Goal: Task Accomplishment & Management: Complete application form

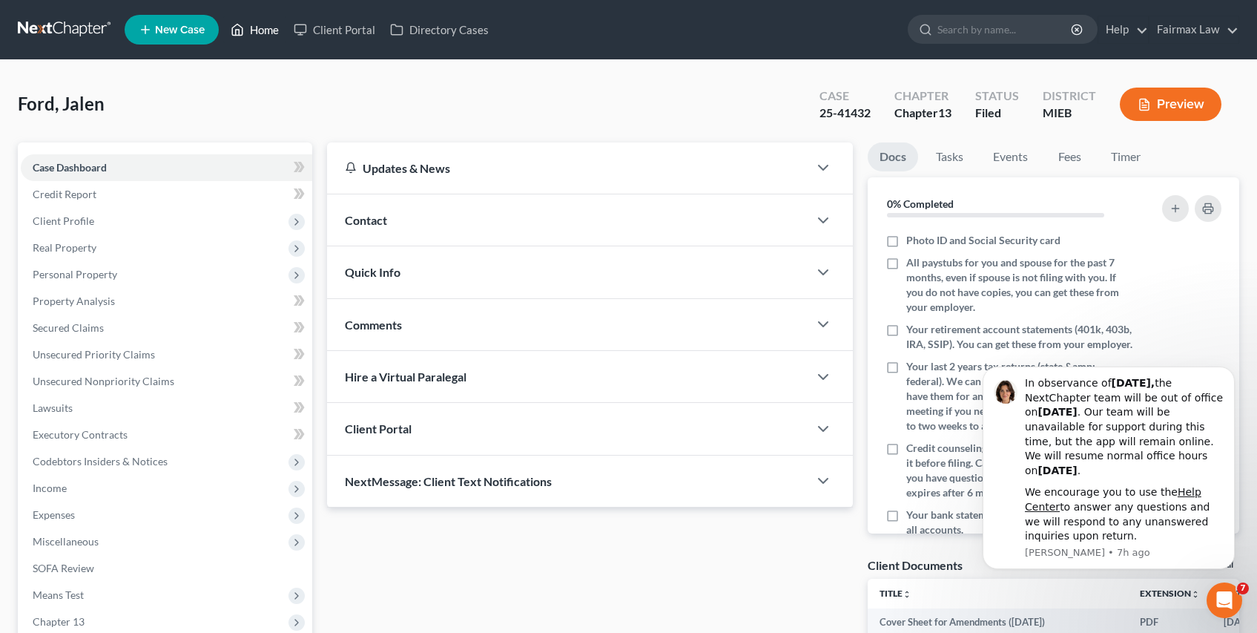
click at [264, 25] on link "Home" at bounding box center [254, 29] width 63 height 27
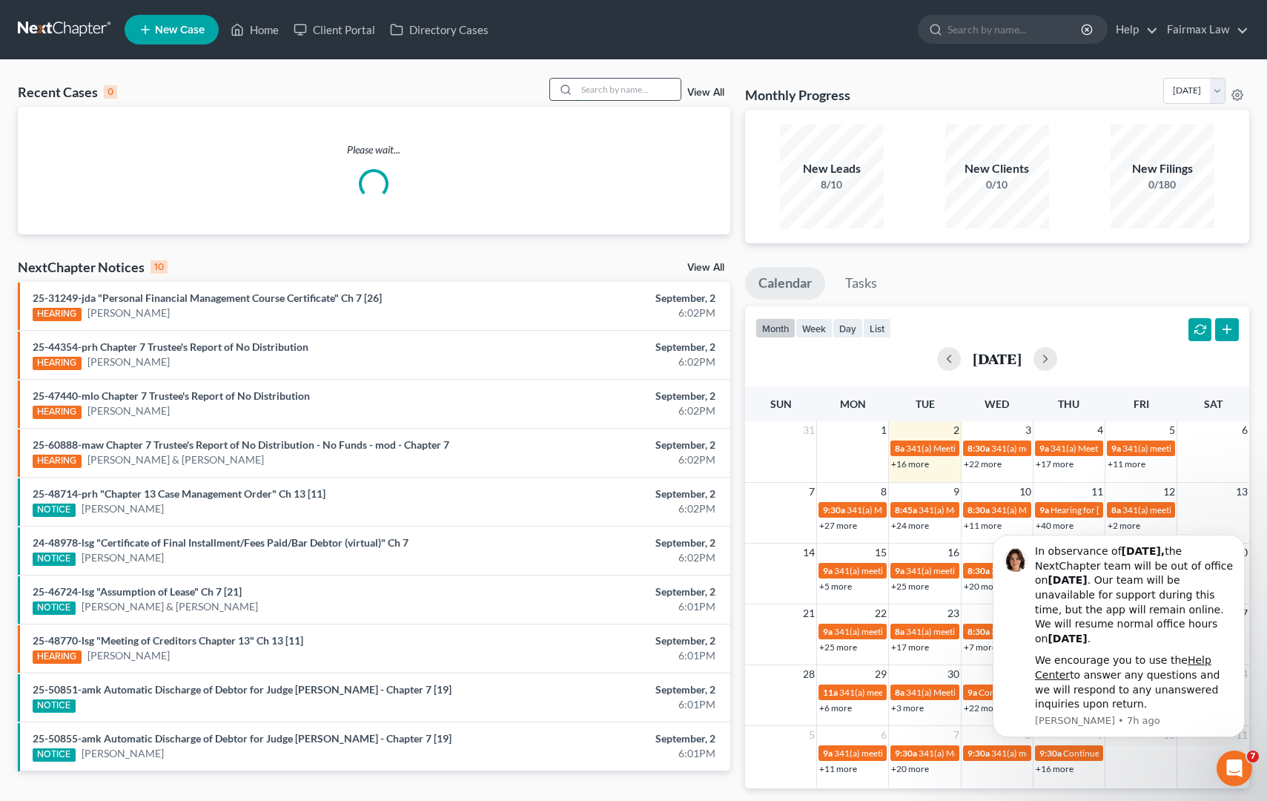
click at [653, 87] on input "search" at bounding box center [629, 90] width 104 height 22
type input "25-44030"
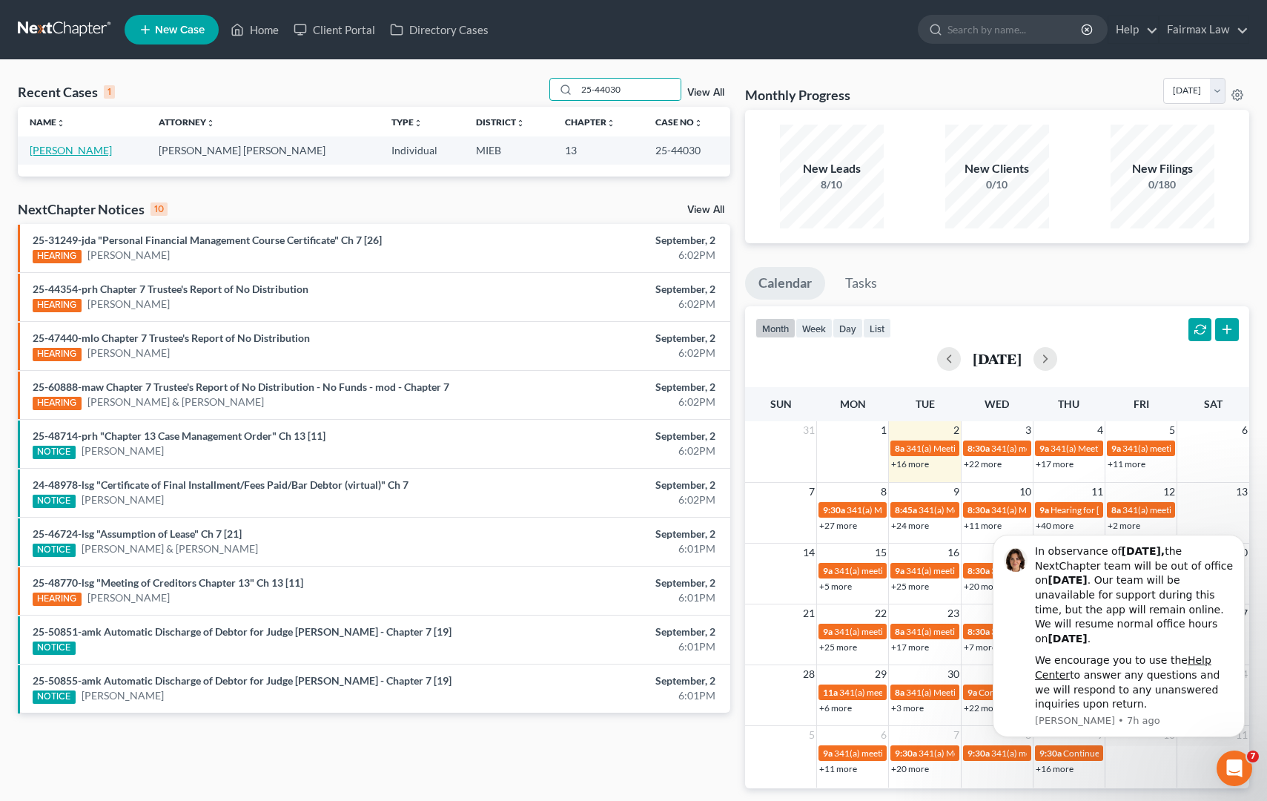
click at [66, 153] on link "[PERSON_NAME]" at bounding box center [71, 150] width 82 height 13
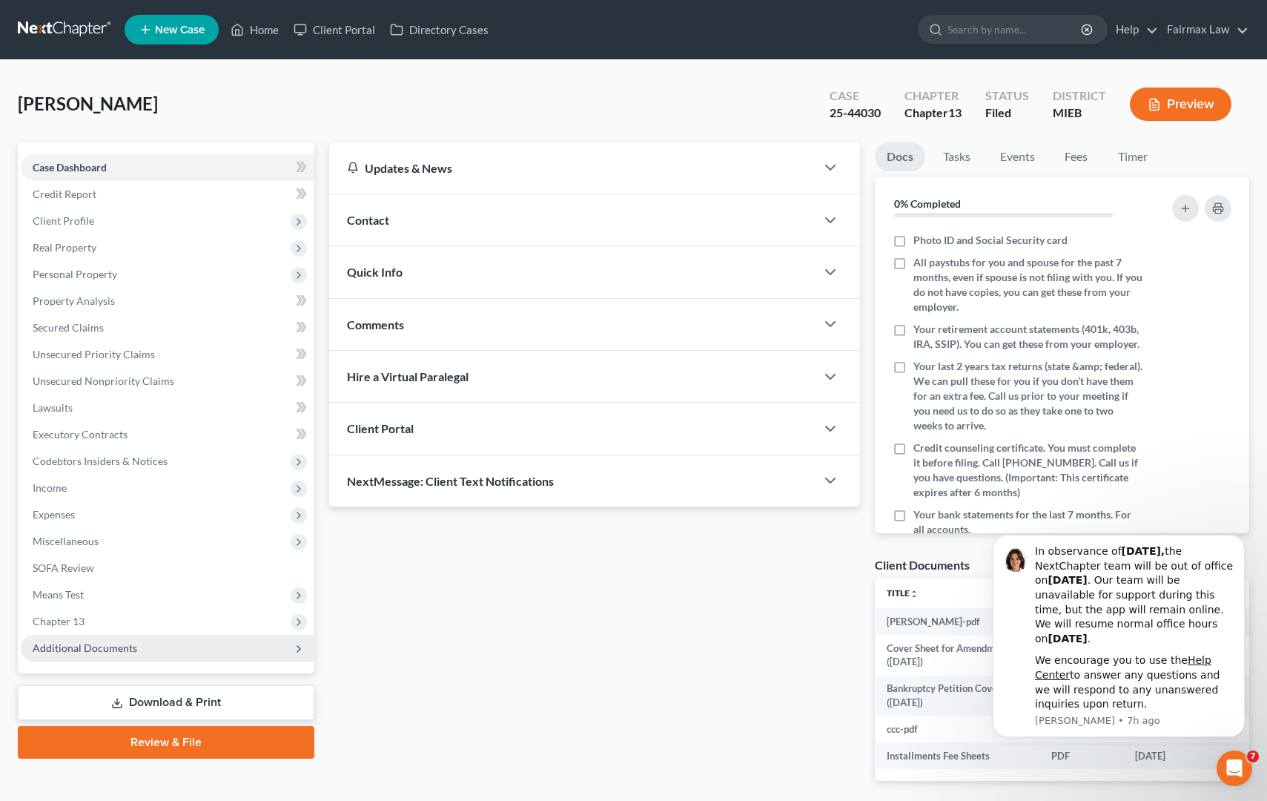
click at [61, 632] on span "Additional Documents" at bounding box center [85, 647] width 105 height 13
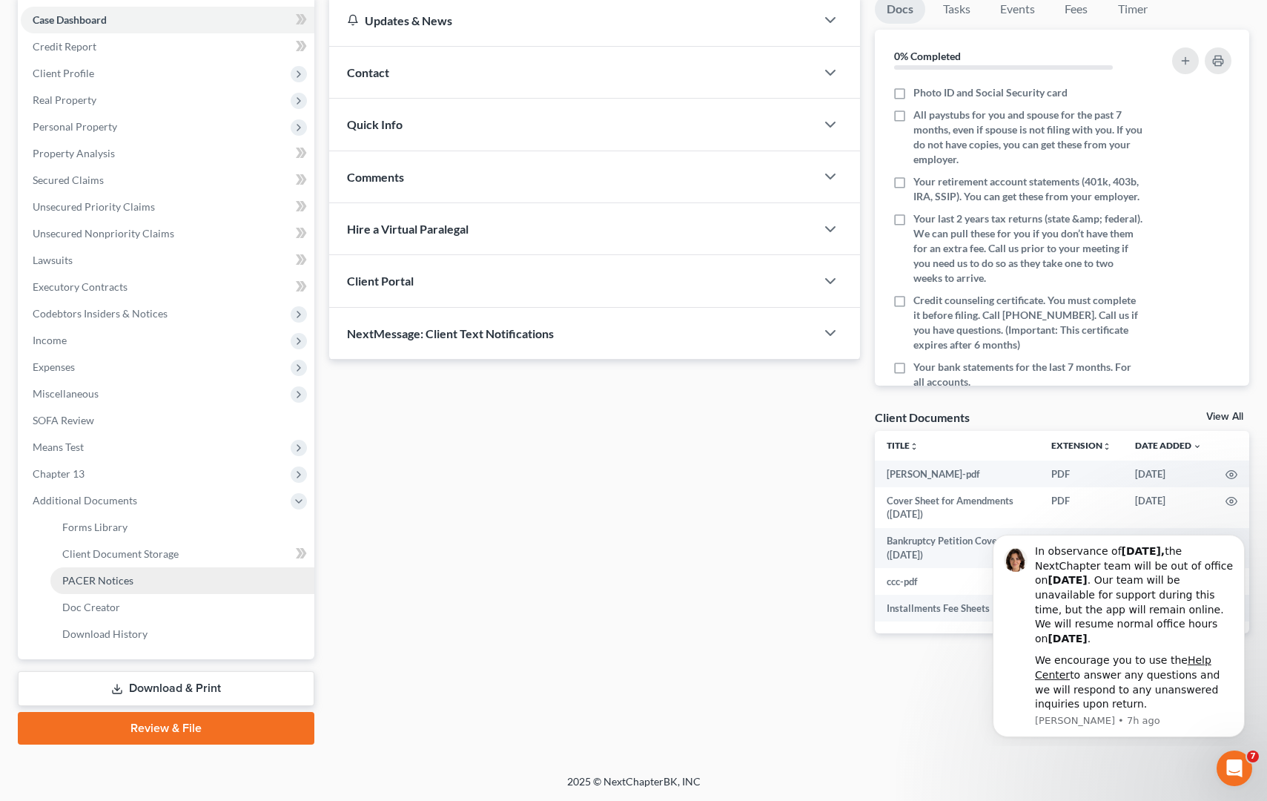
click at [133, 575] on link "PACER Notices" at bounding box center [182, 580] width 264 height 27
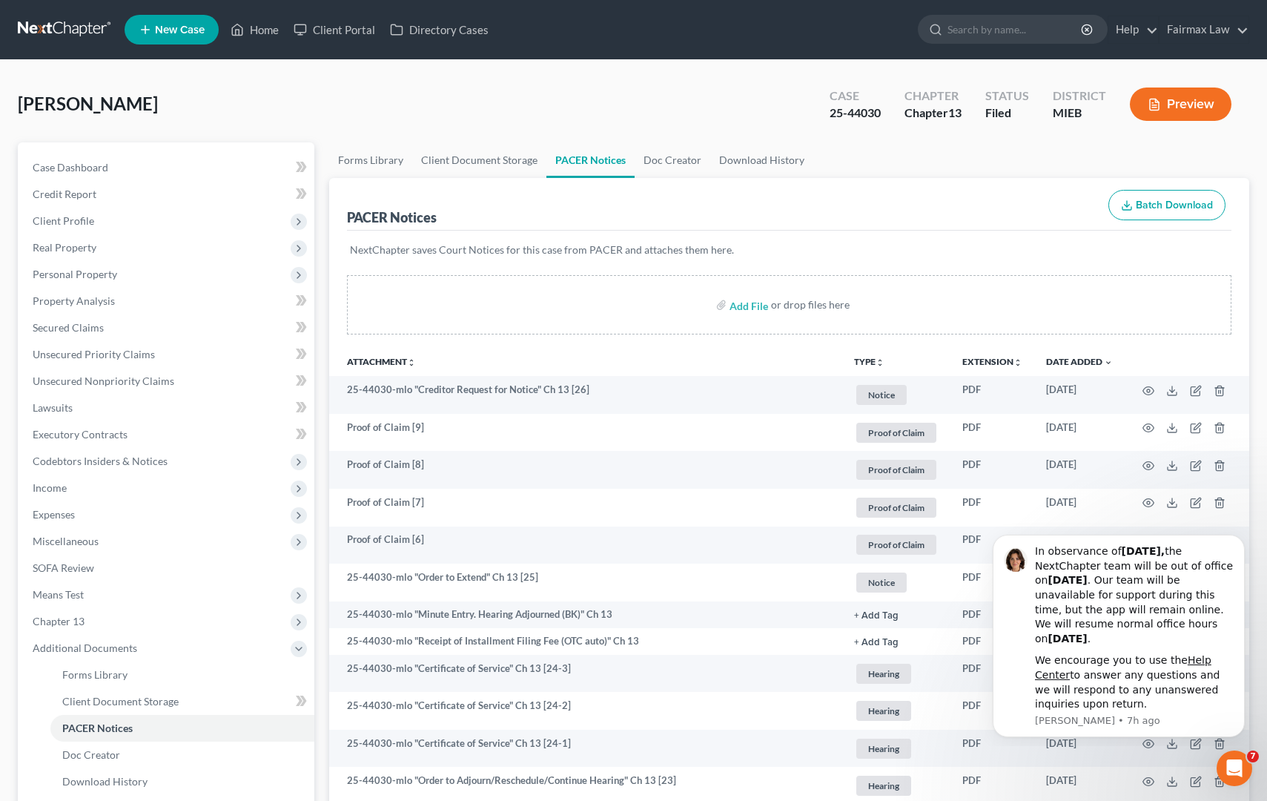
click at [1228, 110] on button "Preview" at bounding box center [1181, 104] width 102 height 33
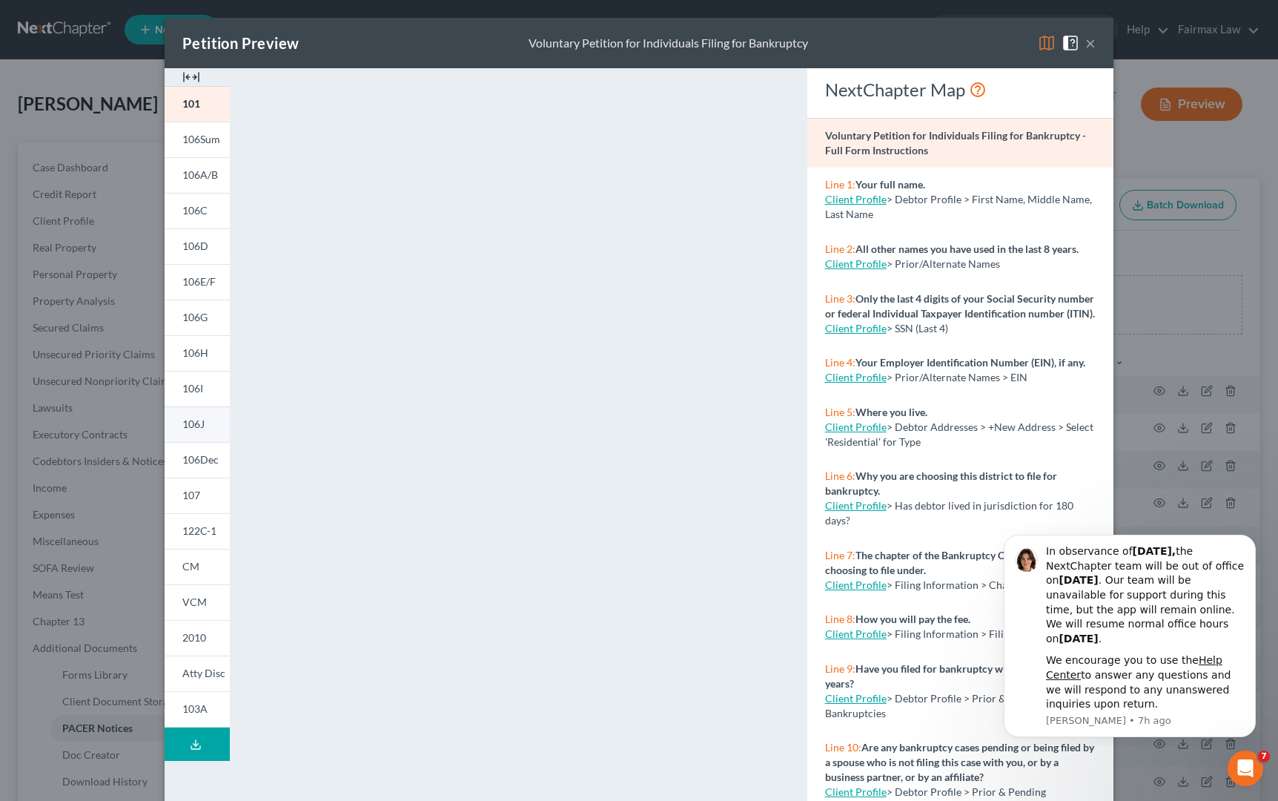
click at [191, 429] on link "106J" at bounding box center [197, 424] width 65 height 36
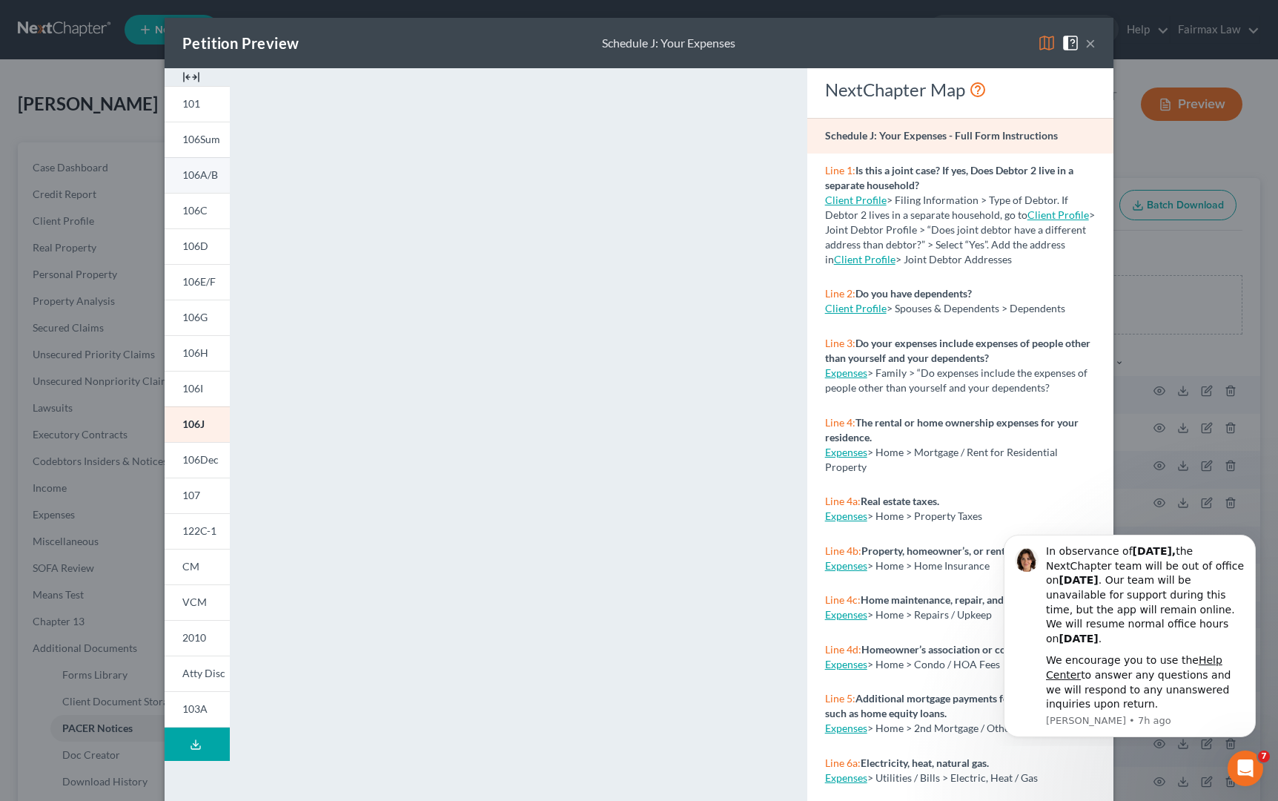
click at [199, 181] on link "106A/B" at bounding box center [197, 175] width 65 height 36
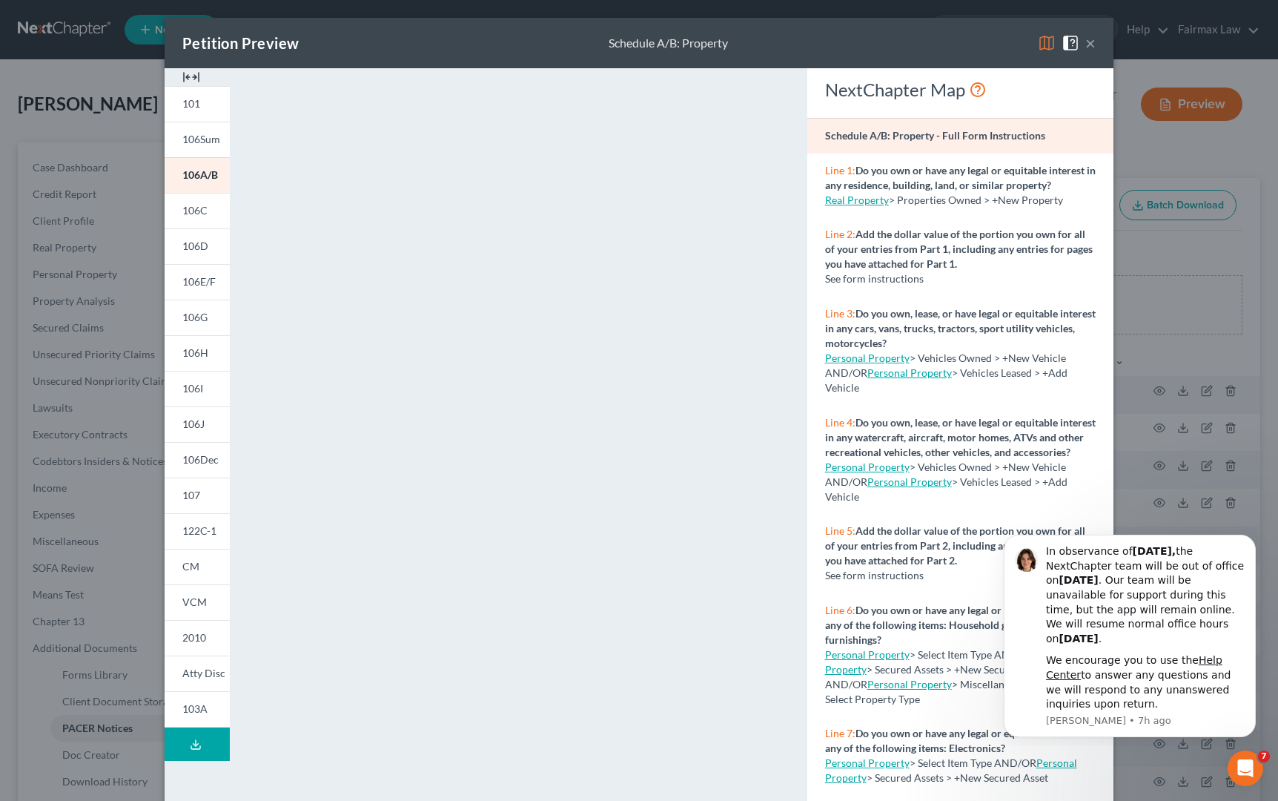
click at [1086, 50] on button "×" at bounding box center [1091, 43] width 10 height 18
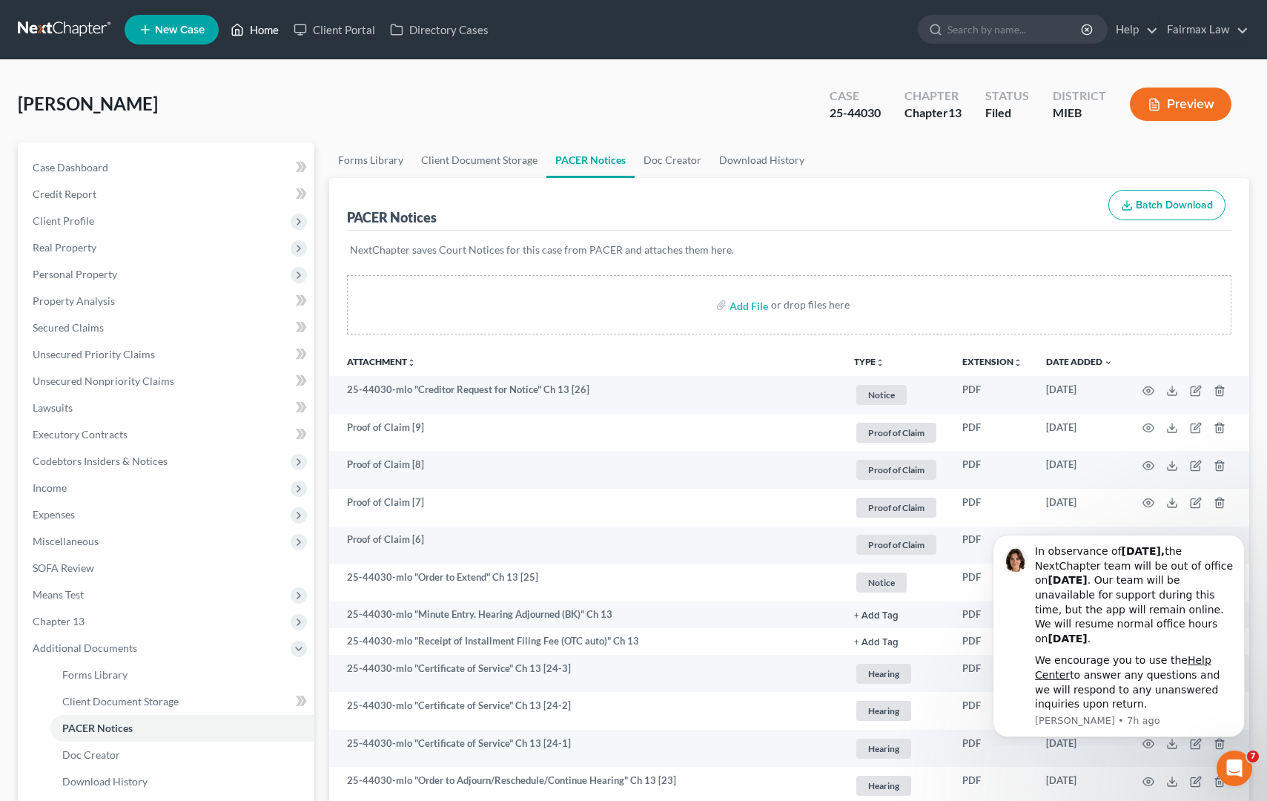
click at [270, 34] on link "Home" at bounding box center [254, 29] width 63 height 27
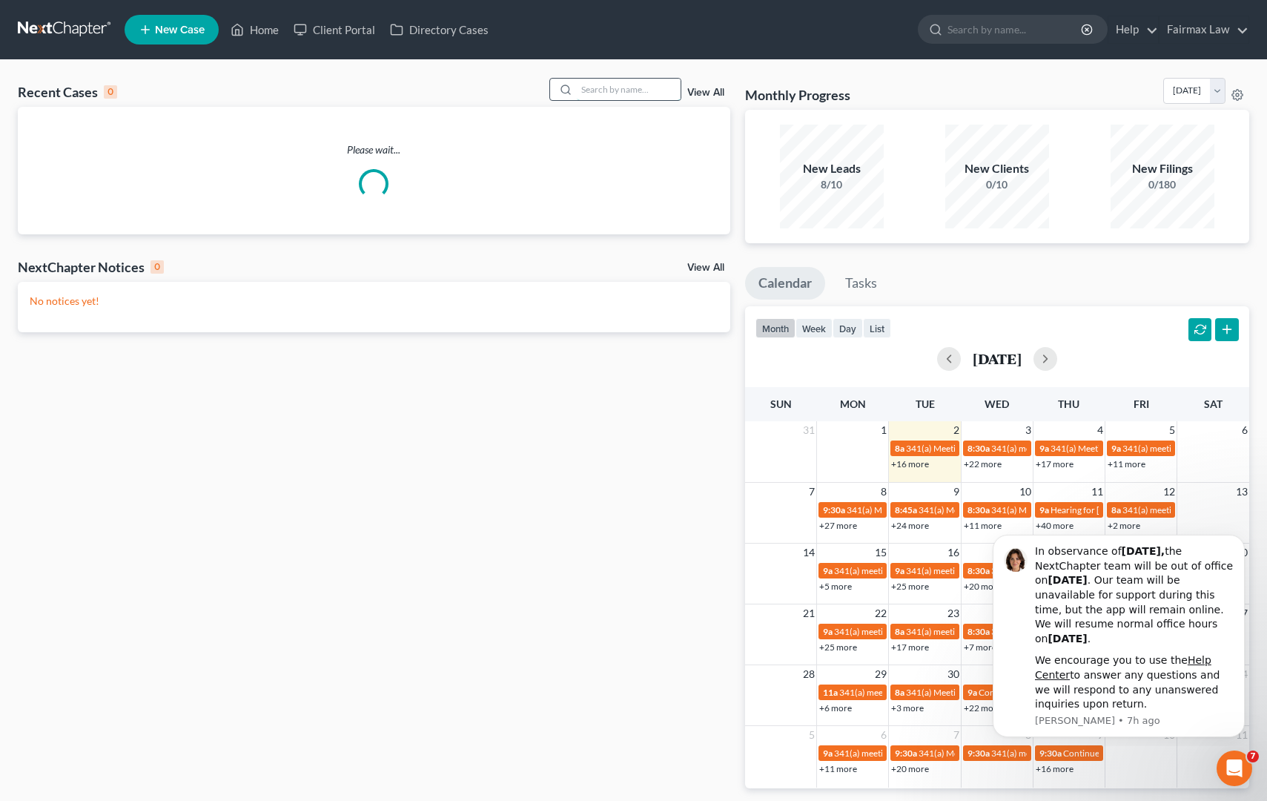
click at [610, 90] on input "search" at bounding box center [629, 90] width 104 height 22
paste input "25-13586"
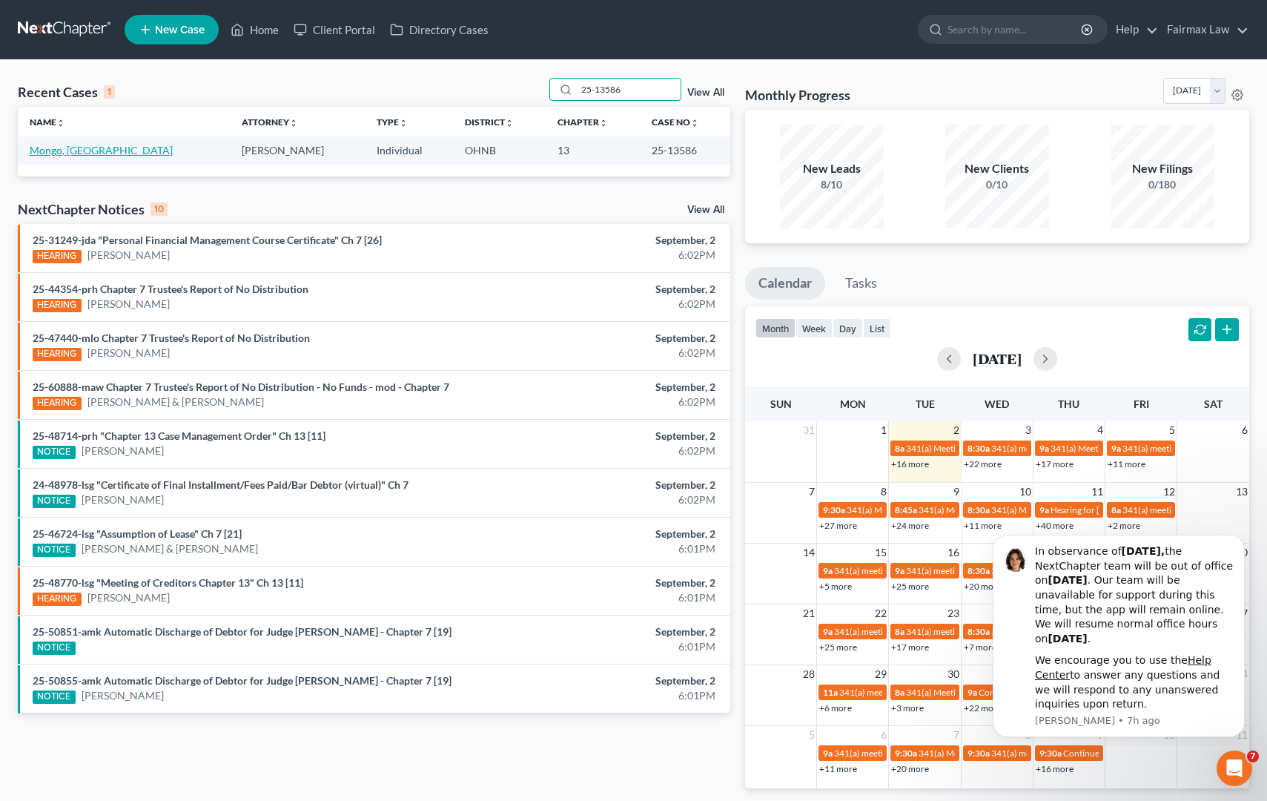
type input "25-13586"
click at [82, 151] on link "Mongo, [GEOGRAPHIC_DATA]" at bounding box center [101, 150] width 143 height 13
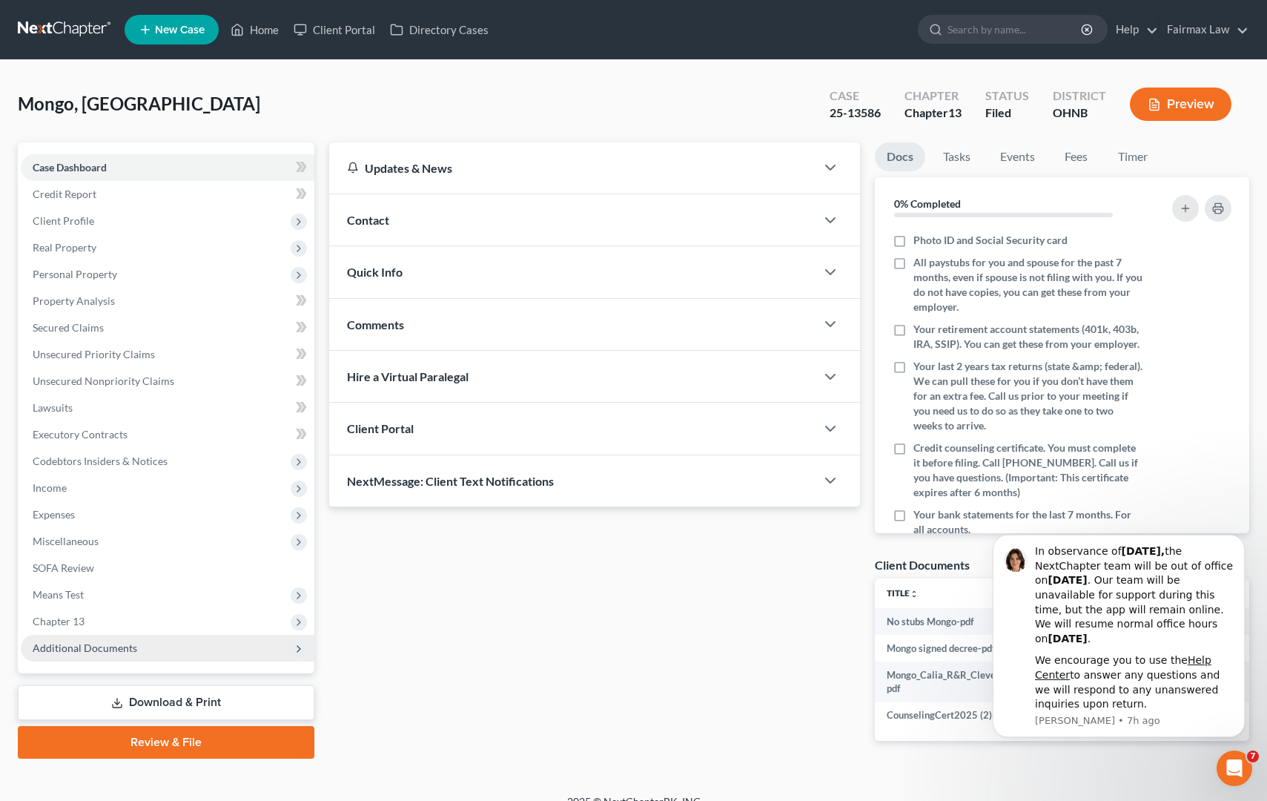
click at [99, 632] on span "Additional Documents" at bounding box center [85, 647] width 105 height 13
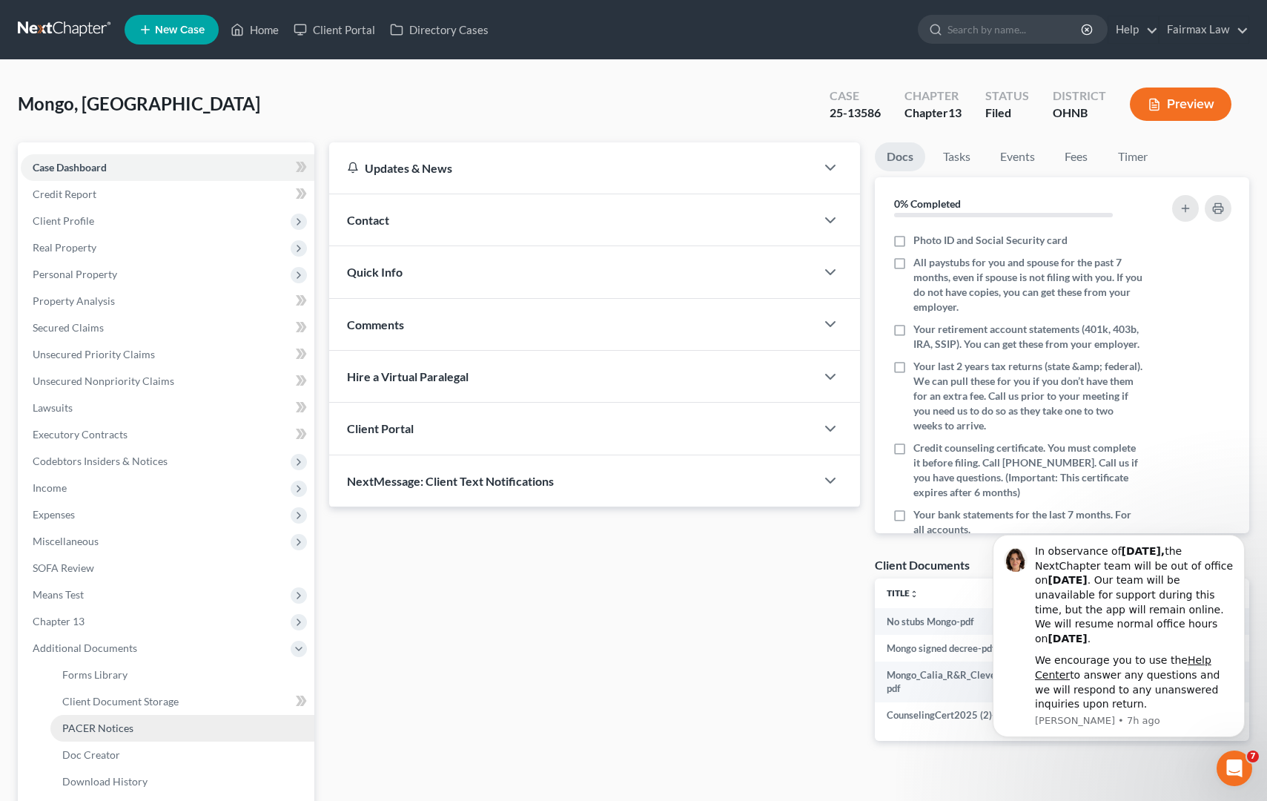
click at [174, 632] on link "PACER Notices" at bounding box center [182, 728] width 264 height 27
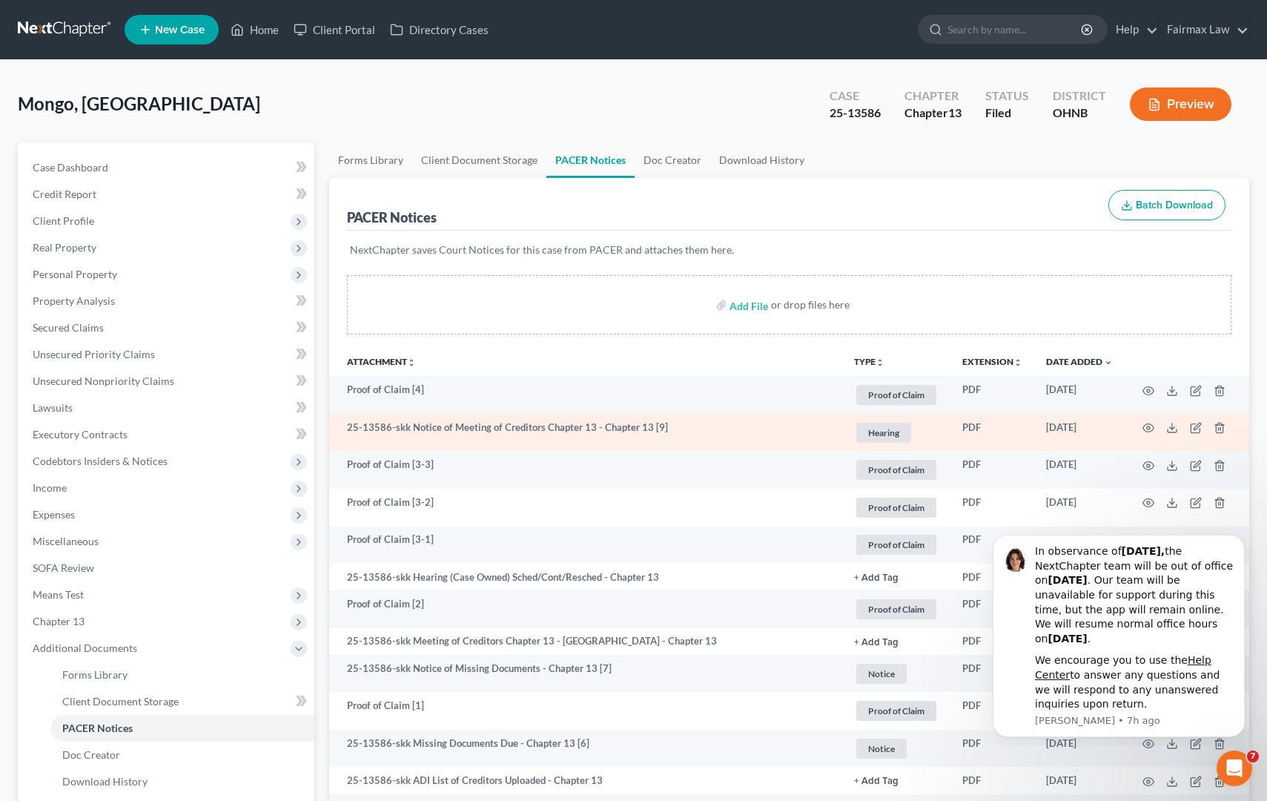
scroll to position [3, 0]
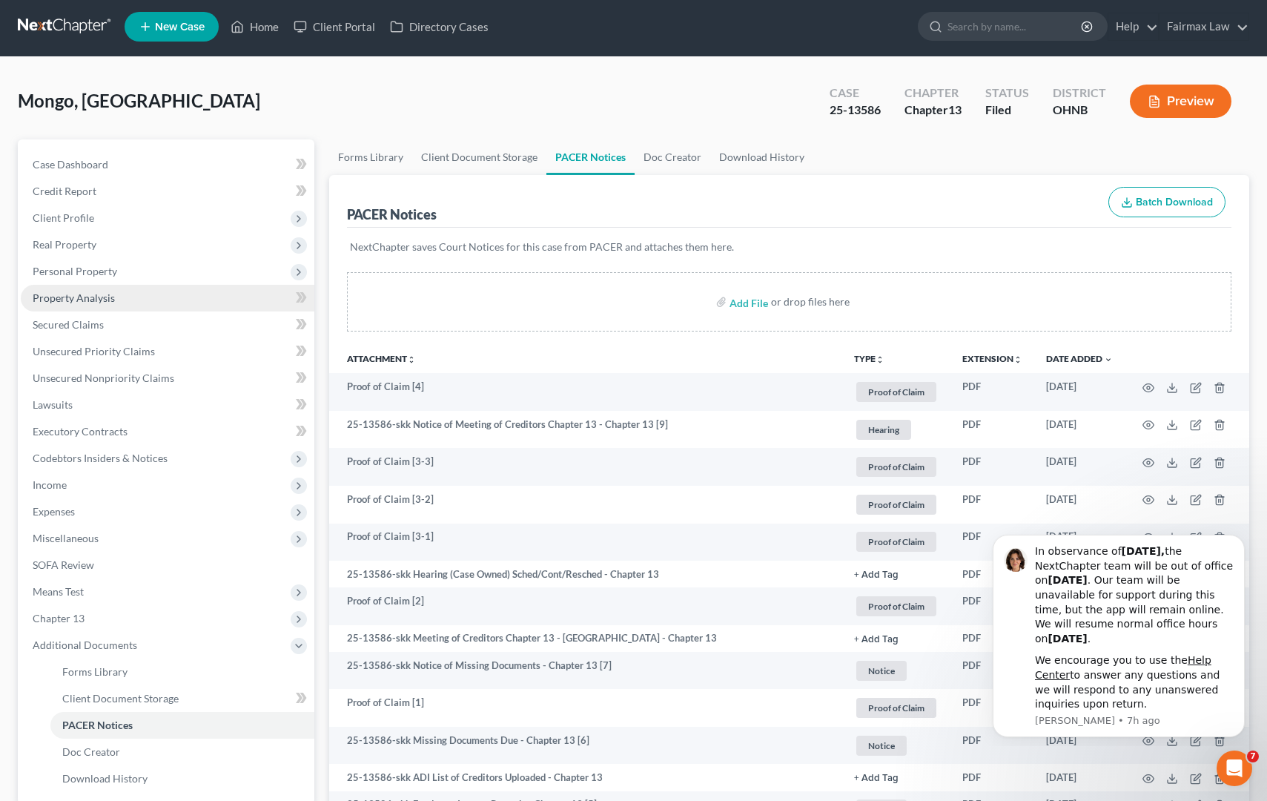
click at [147, 301] on link "Property Analysis" at bounding box center [168, 298] width 294 height 27
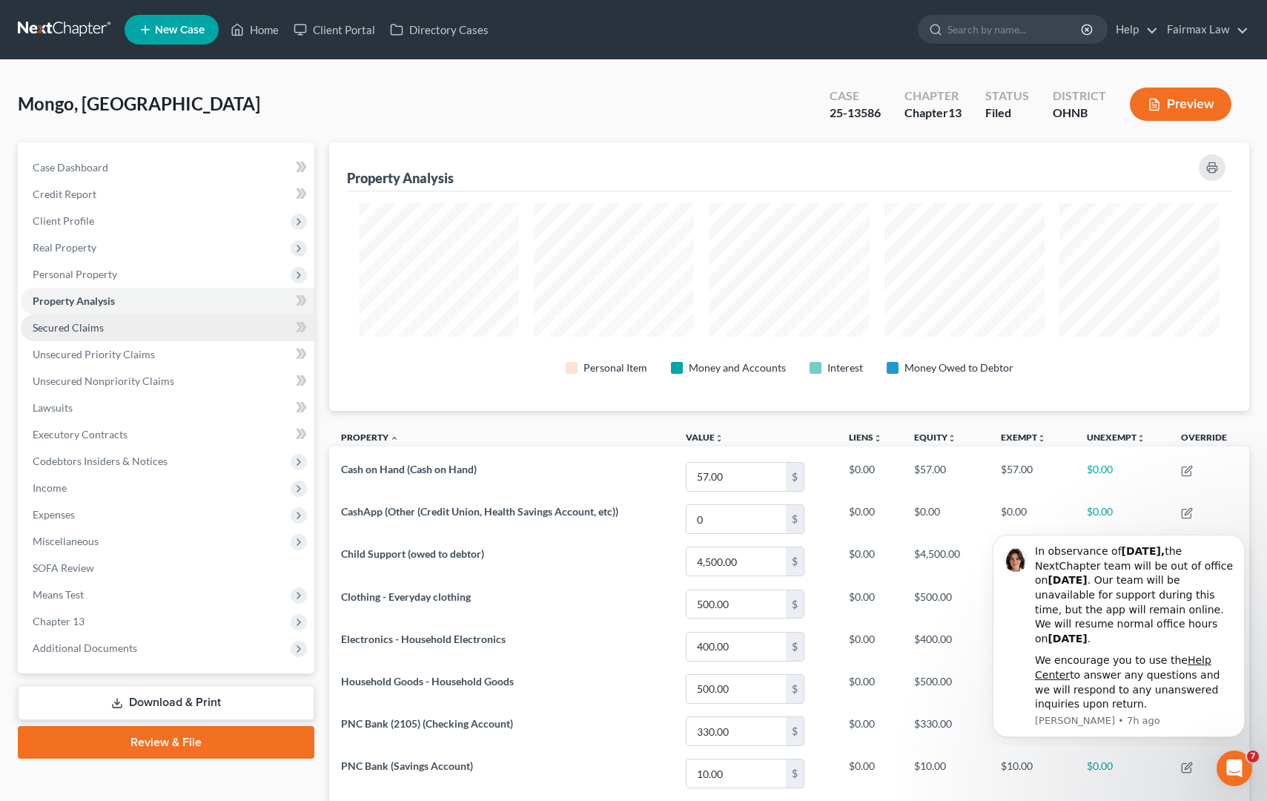
click at [141, 322] on link "Secured Claims" at bounding box center [168, 327] width 294 height 27
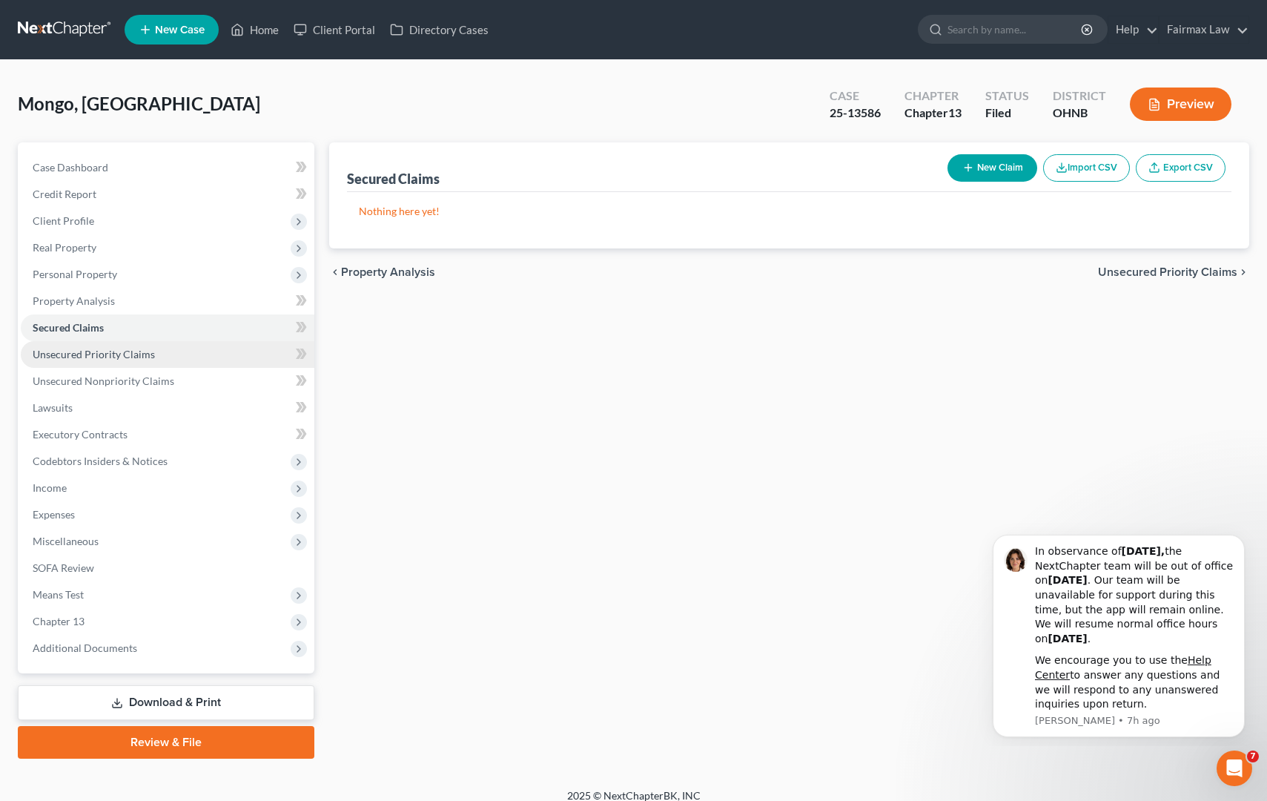
click at [141, 348] on span "Unsecured Priority Claims" at bounding box center [94, 354] width 122 height 13
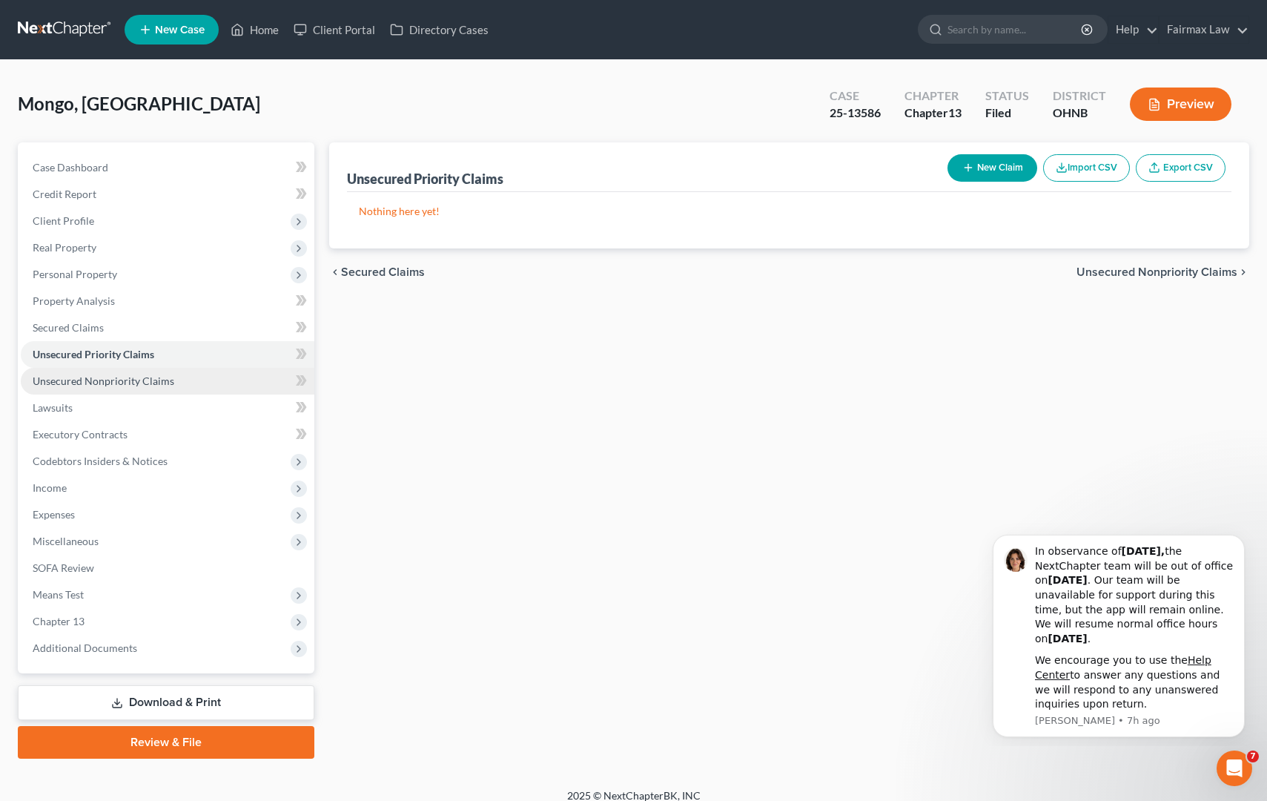
click at [144, 371] on link "Unsecured Nonpriority Claims" at bounding box center [168, 381] width 294 height 27
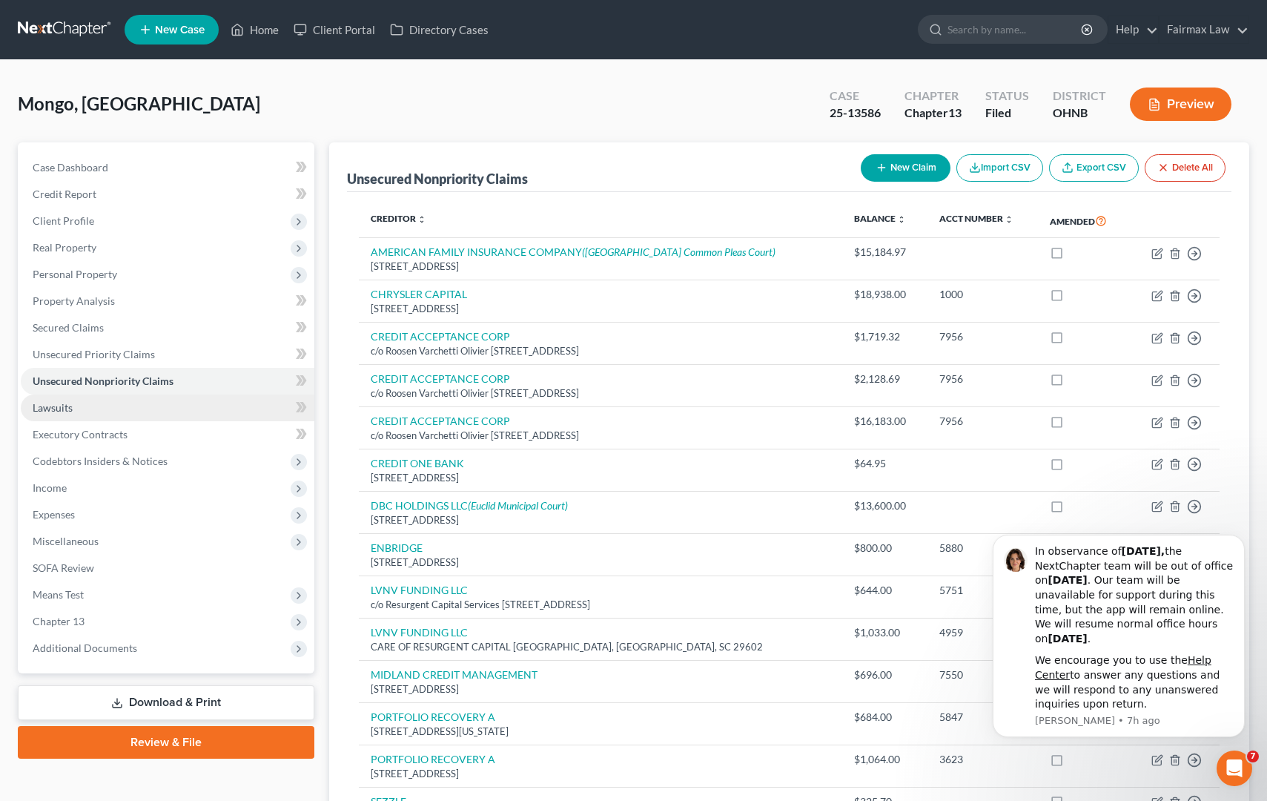
click at [140, 406] on link "Lawsuits" at bounding box center [168, 408] width 294 height 27
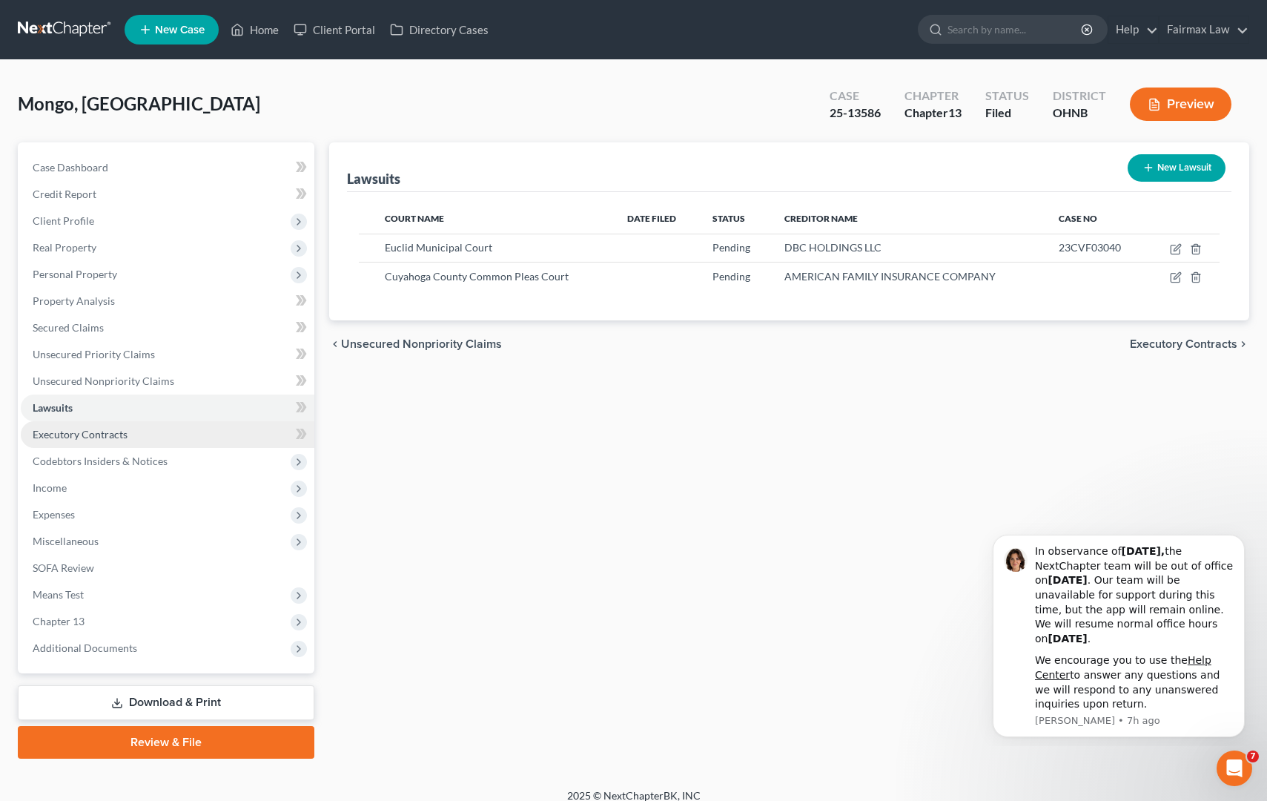
click at [144, 428] on link "Executory Contracts" at bounding box center [168, 434] width 294 height 27
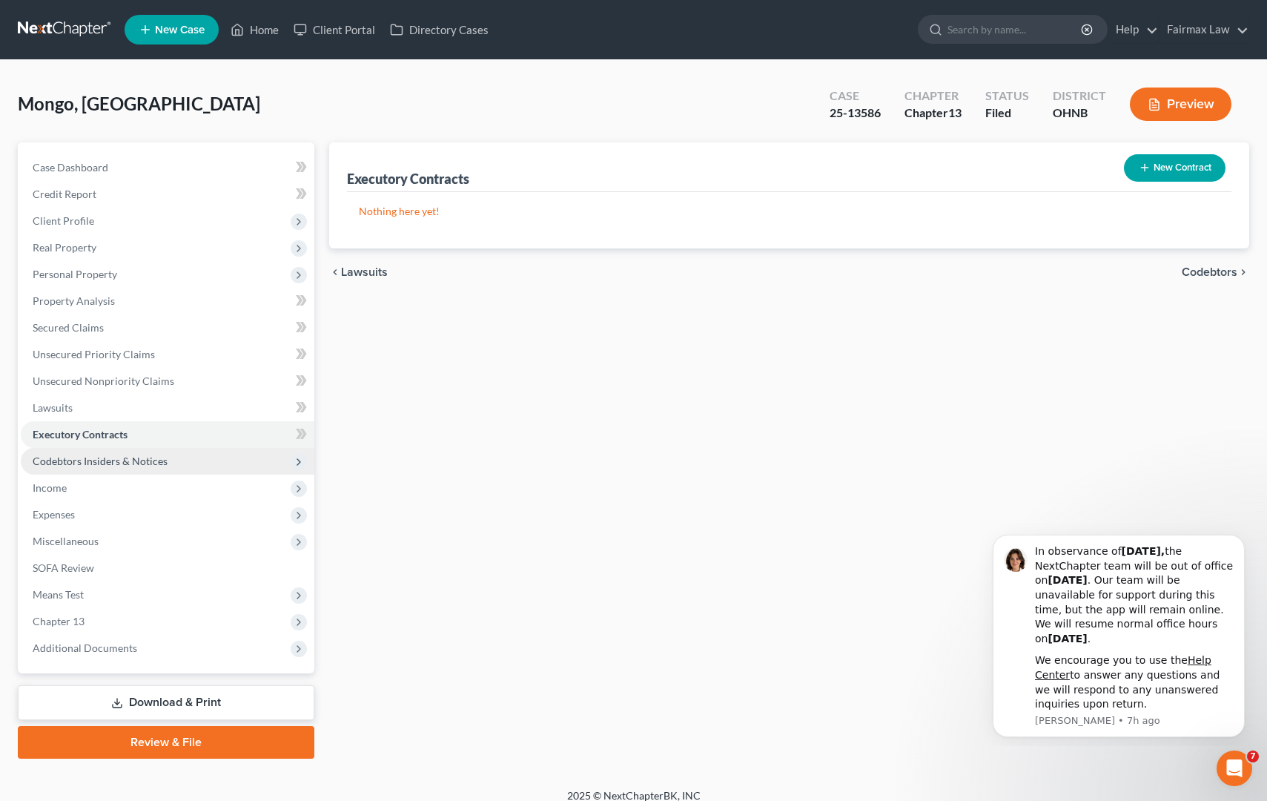
click at [138, 455] on span "Codebtors Insiders & Notices" at bounding box center [100, 461] width 135 height 13
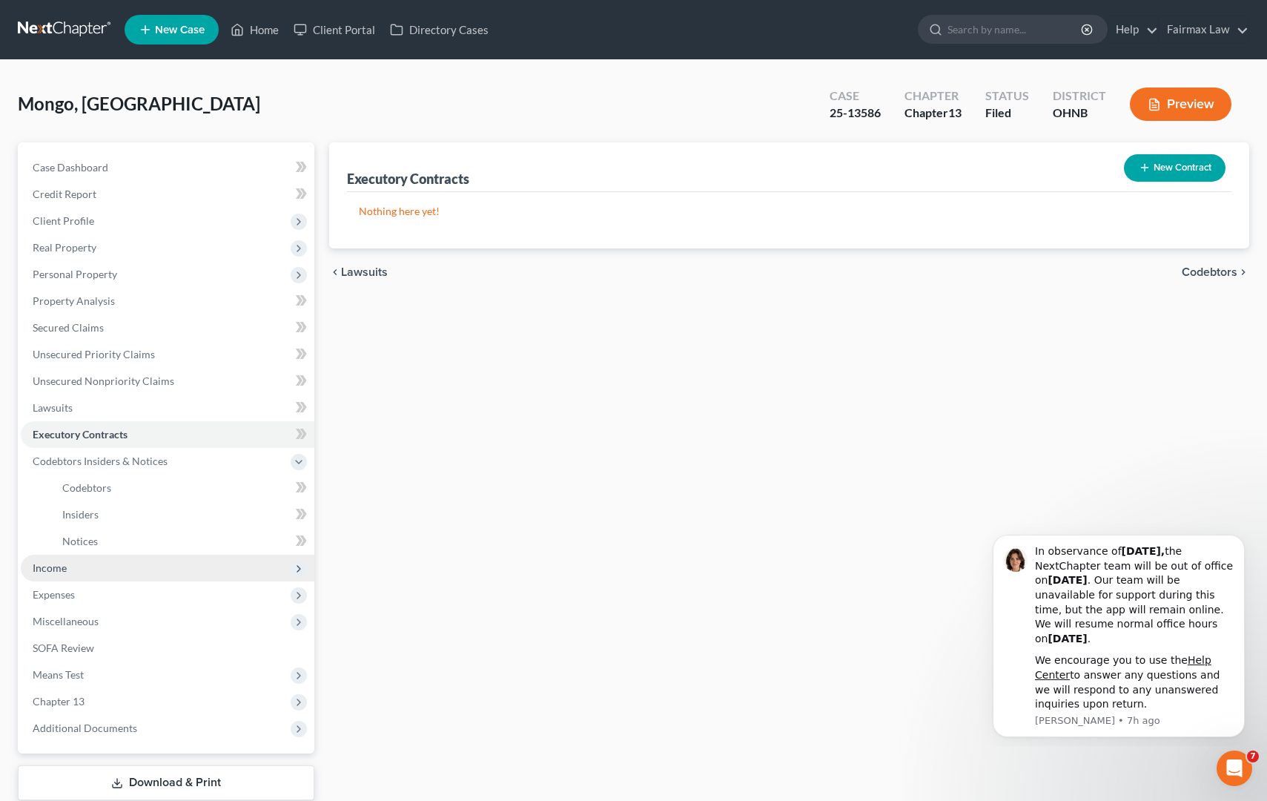
click at [109, 561] on span "Income" at bounding box center [168, 568] width 294 height 27
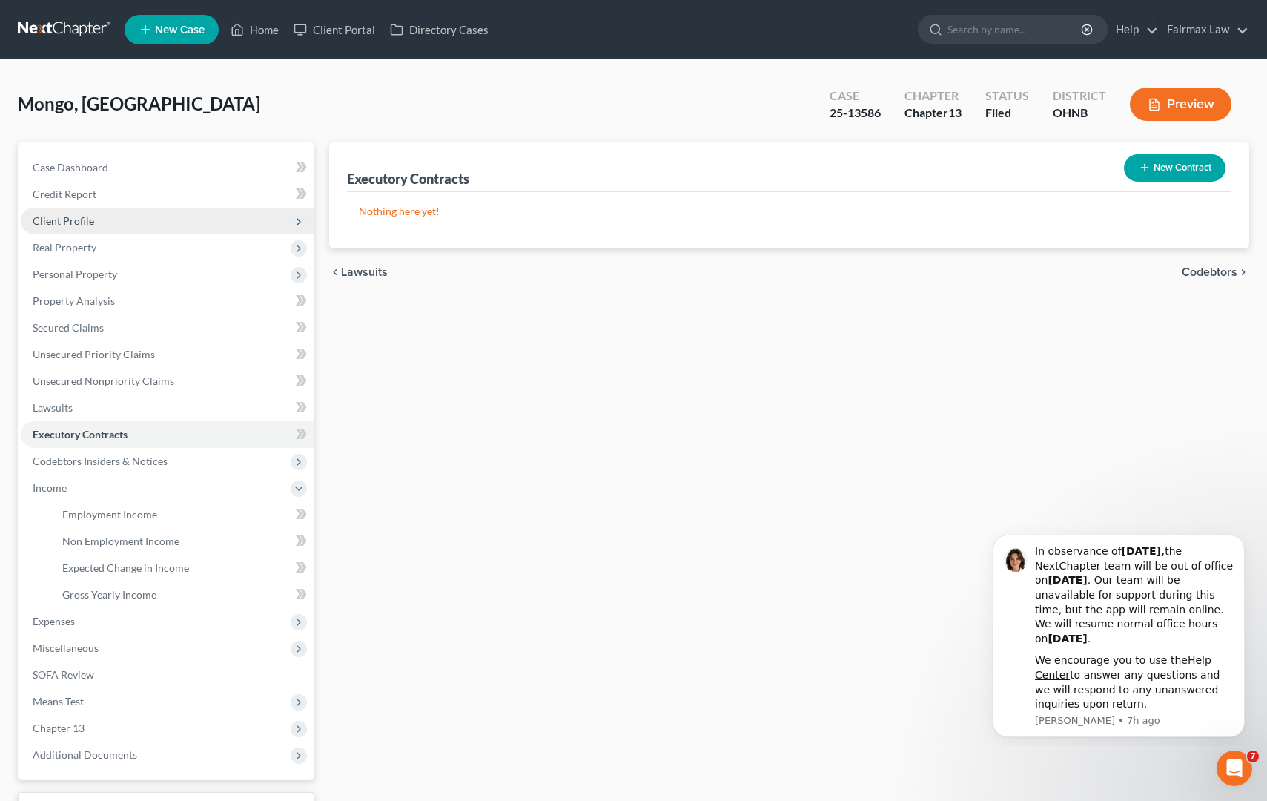
click at [112, 229] on span "Client Profile" at bounding box center [168, 221] width 294 height 27
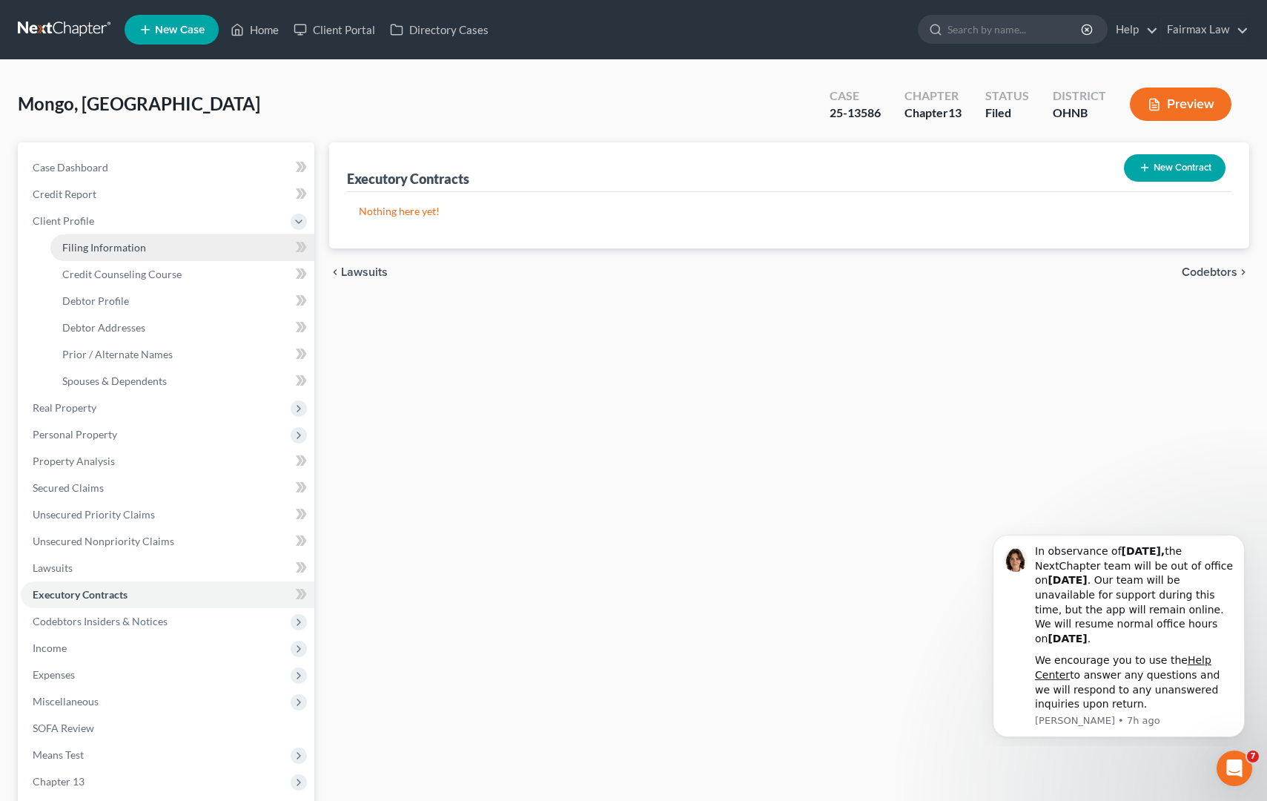
click at [171, 255] on link "Filing Information" at bounding box center [182, 247] width 264 height 27
select select "1"
select select "0"
select select "3"
select select "0"
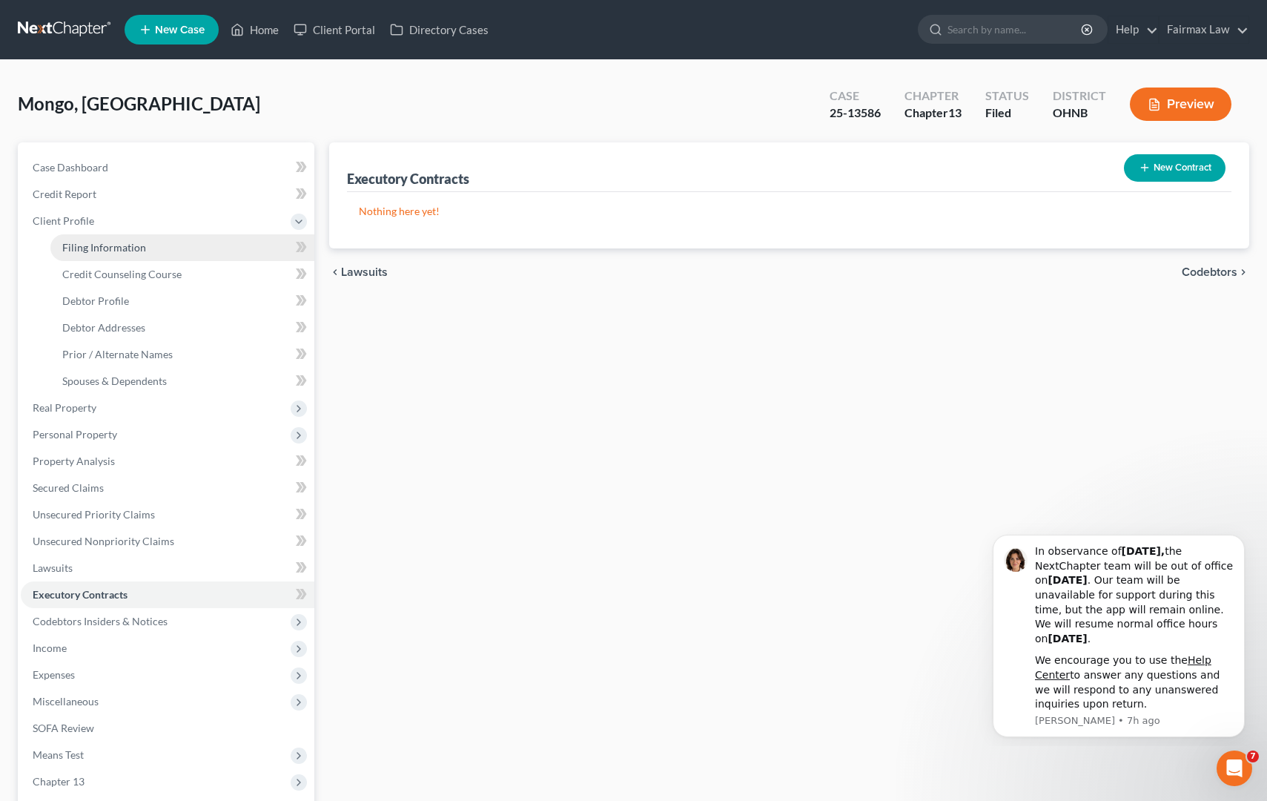
select select "36"
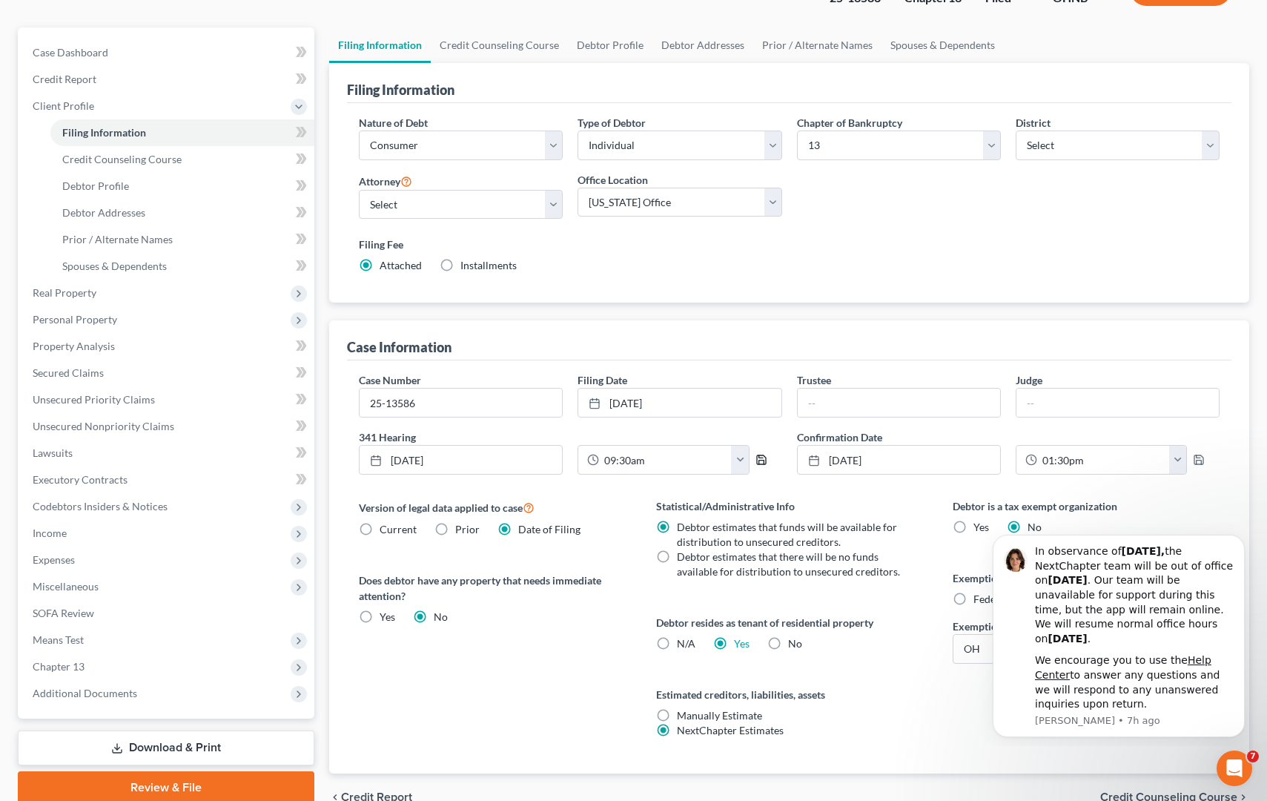
scroll to position [191, 0]
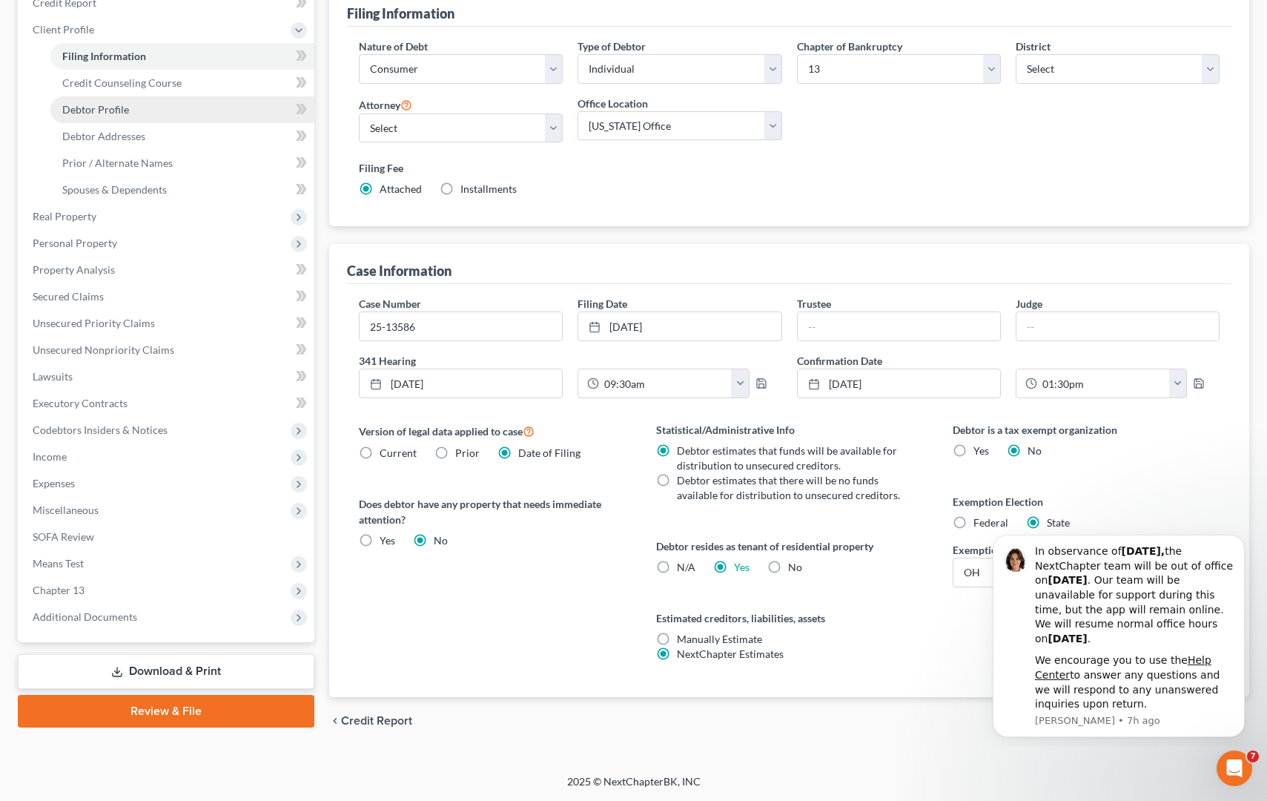
click at [133, 106] on link "Debtor Profile" at bounding box center [182, 109] width 264 height 27
select select "0"
select select "2"
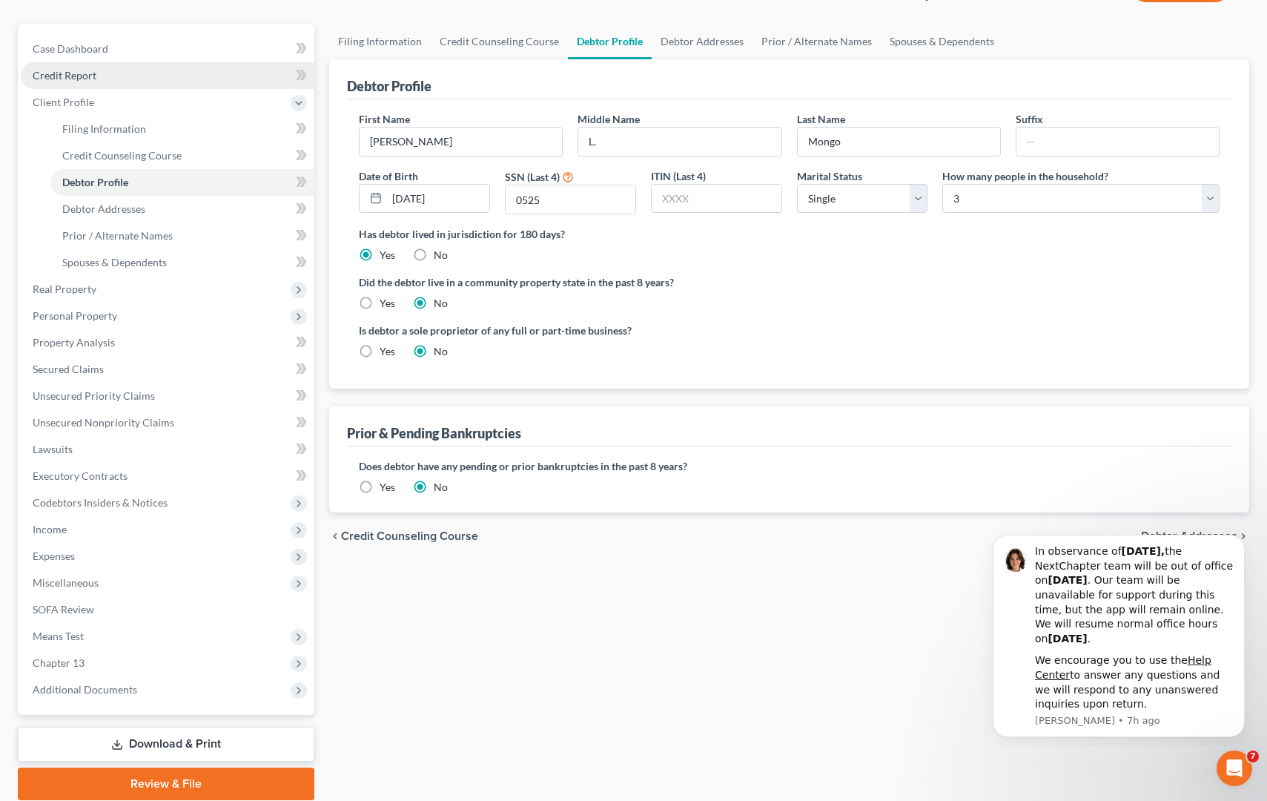
scroll to position [8, 0]
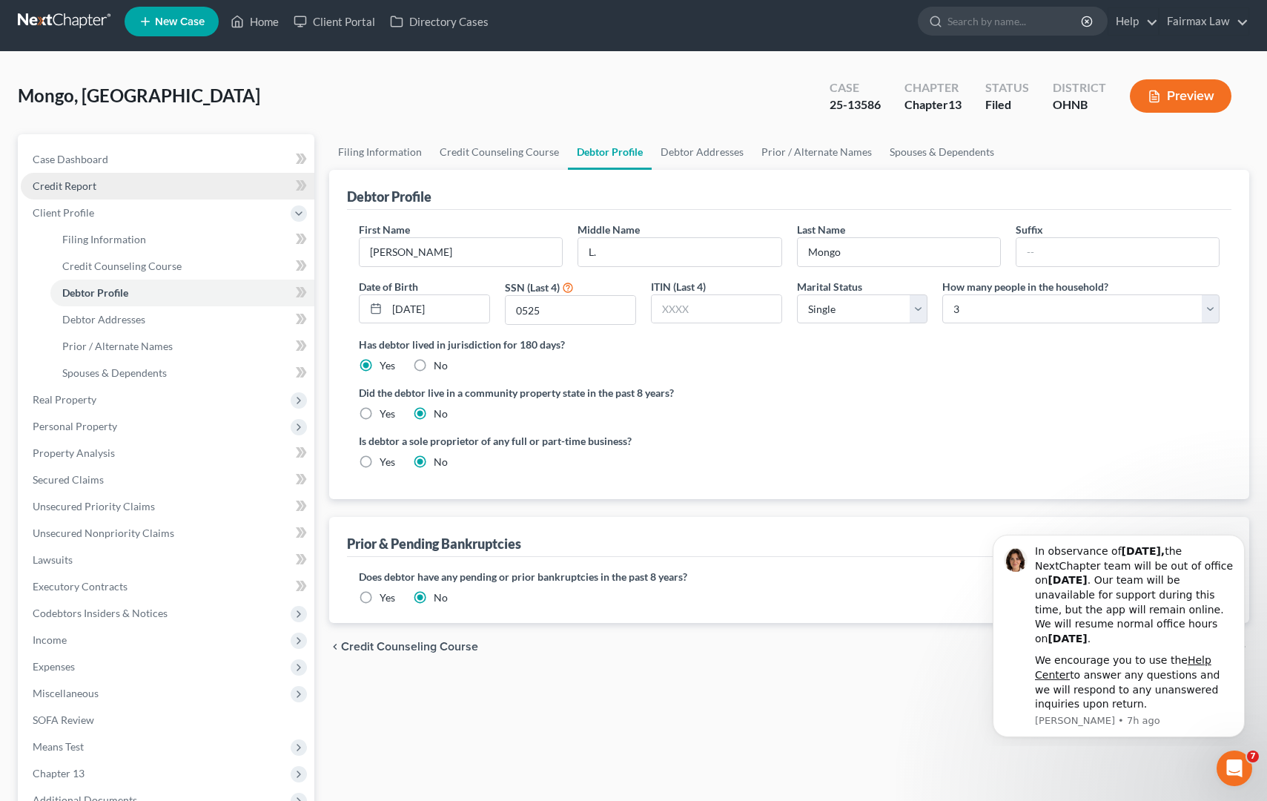
radio input "true"
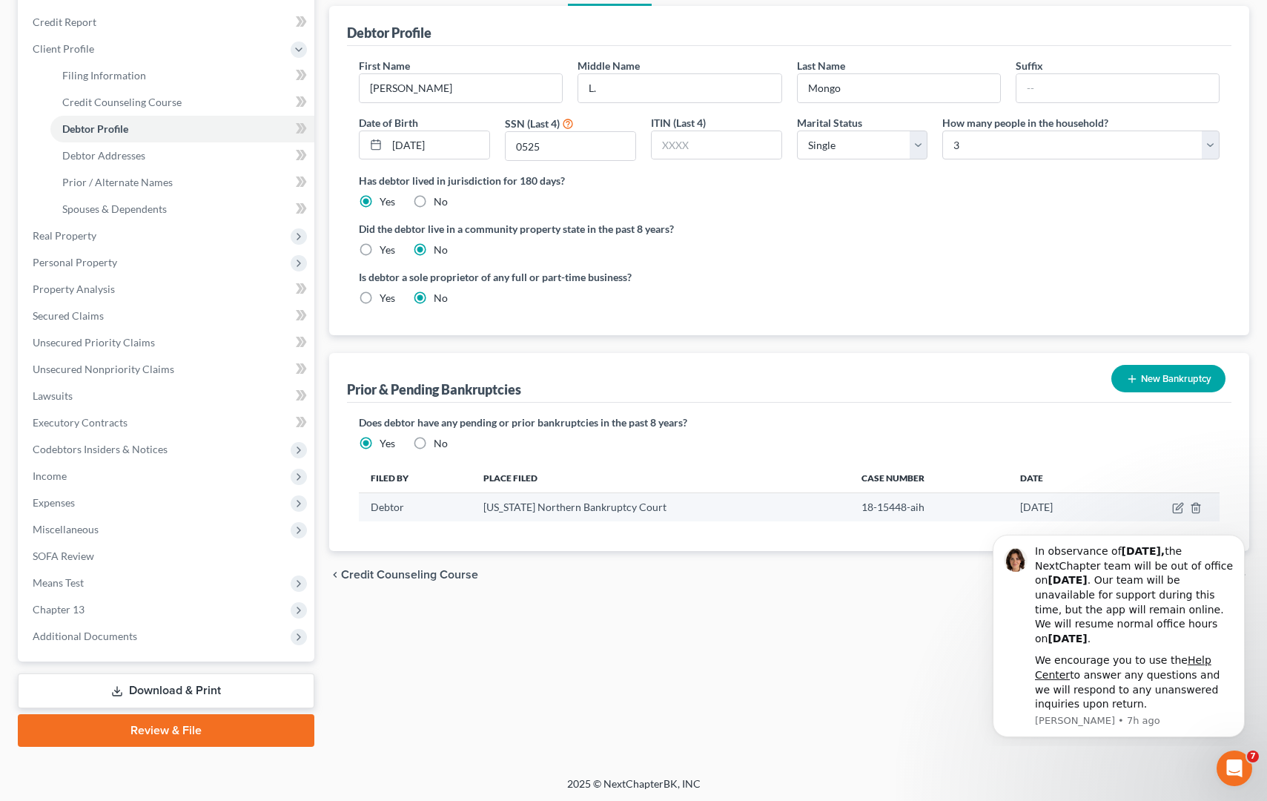
scroll to position [174, 0]
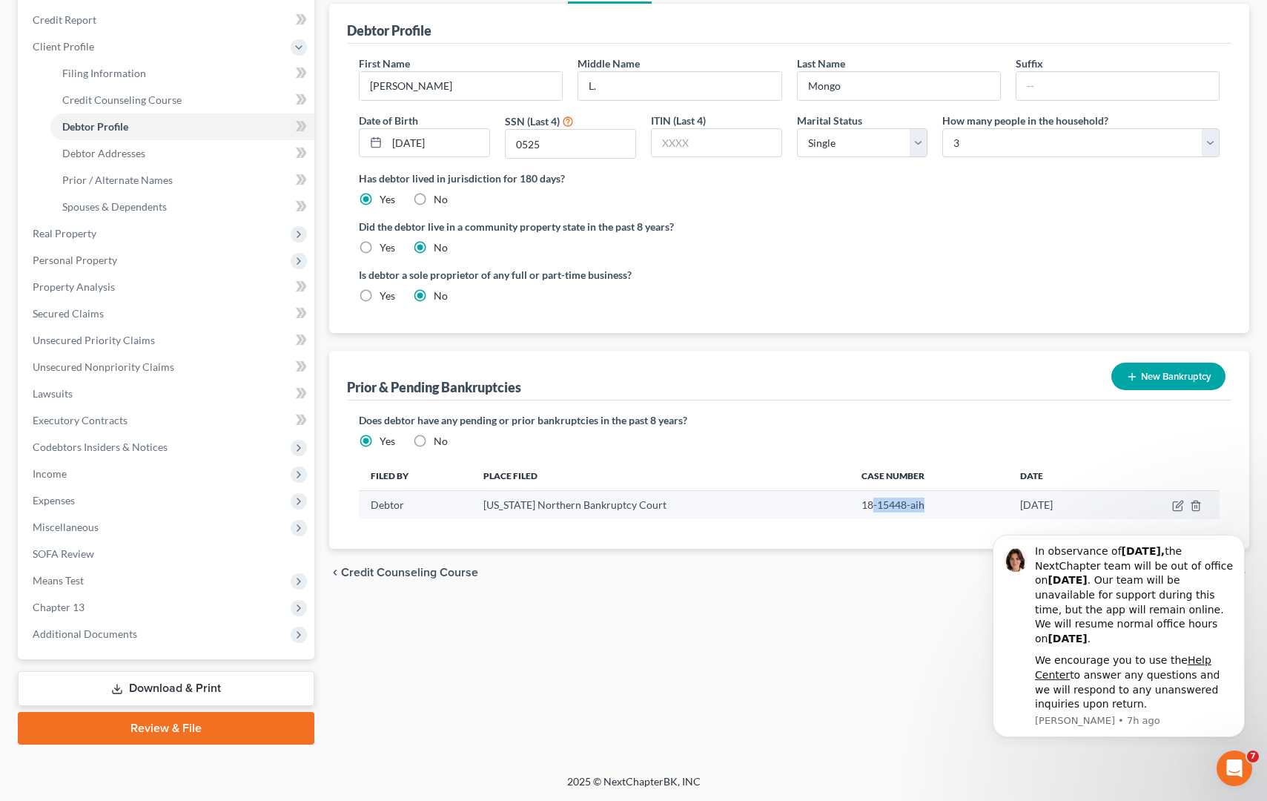
drag, startPoint x: 879, startPoint y: 505, endPoint x: 822, endPoint y: 504, distance: 56.4
click at [850, 504] on td "18-15448-aih" at bounding box center [929, 505] width 159 height 28
click at [850, 506] on td "18-15448-aih" at bounding box center [929, 505] width 159 height 28
drag, startPoint x: 800, startPoint y: 506, endPoint x: 851, endPoint y: 503, distance: 50.5
click at [851, 503] on td "18-15448-aih" at bounding box center [929, 505] width 159 height 28
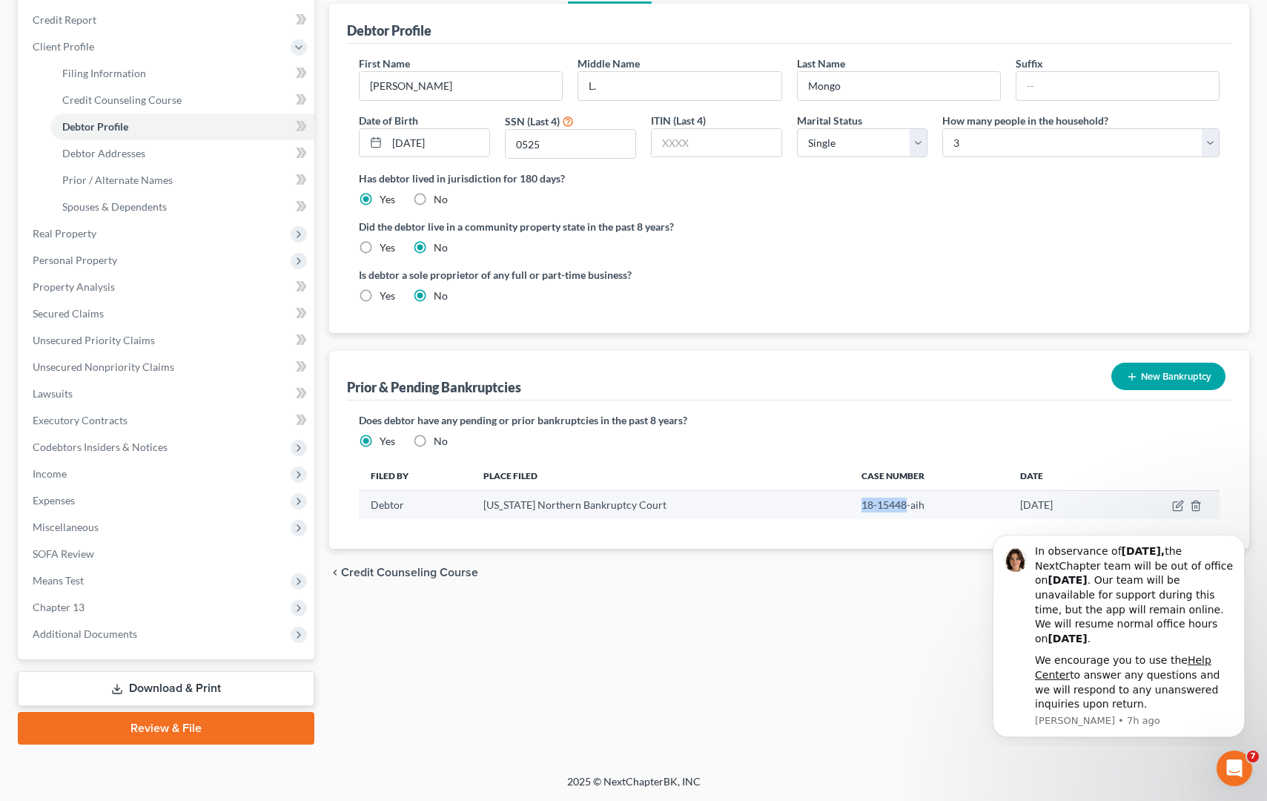
copy td "18-15448"
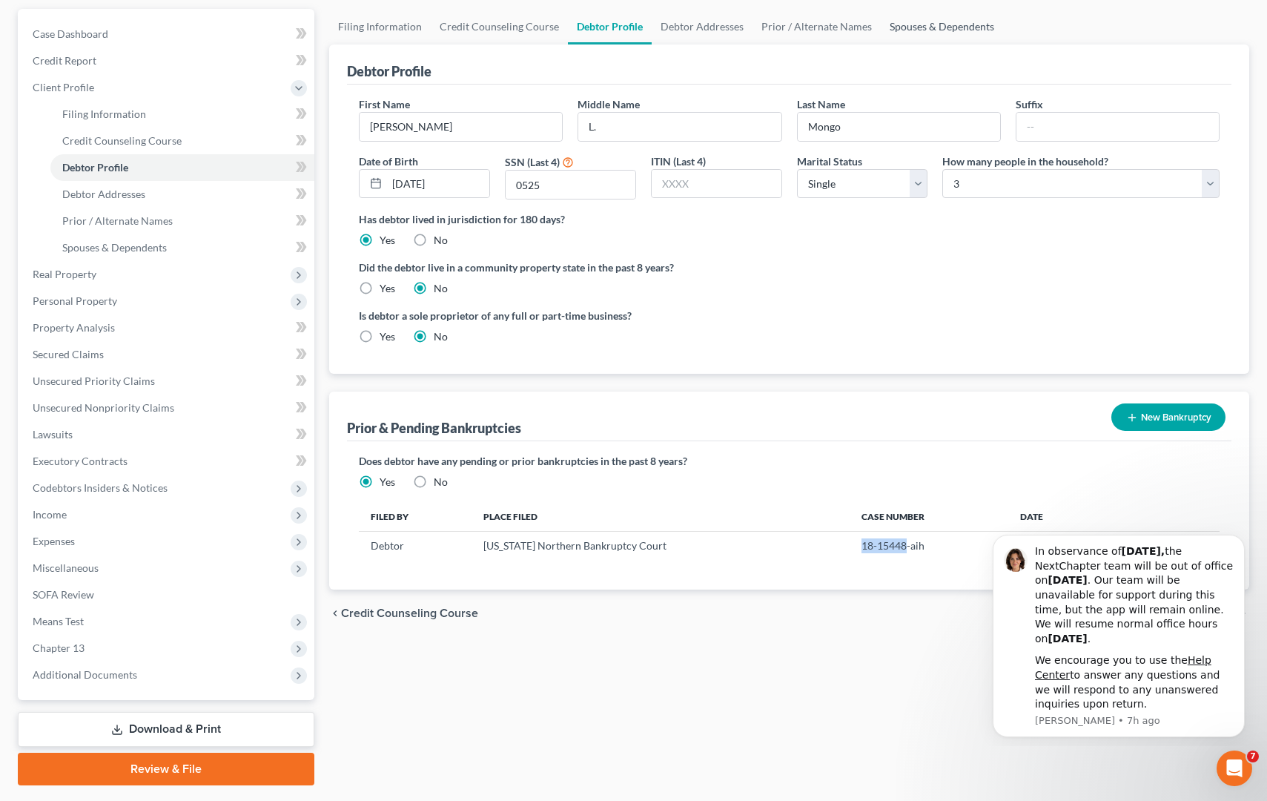
scroll to position [0, 0]
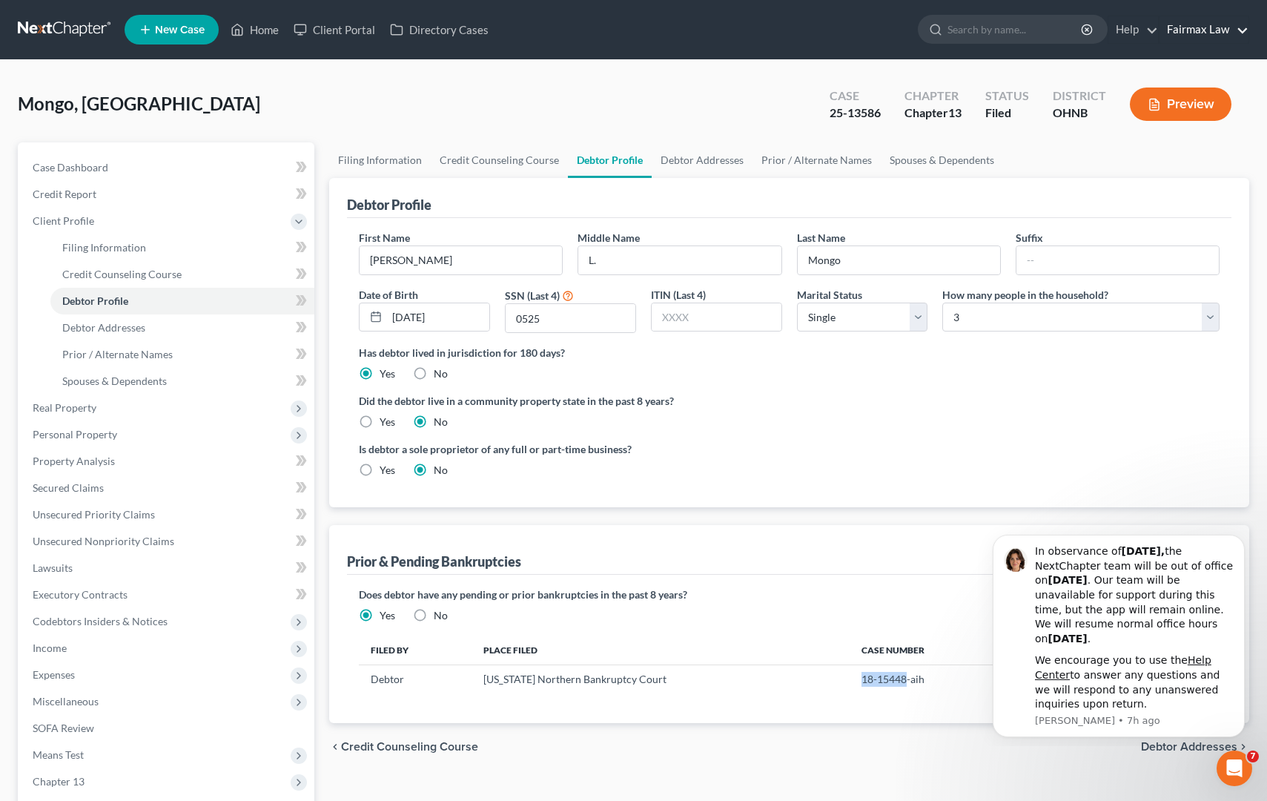
click at [1194, 27] on link "Fairmax Law" at bounding box center [1204, 29] width 89 height 27
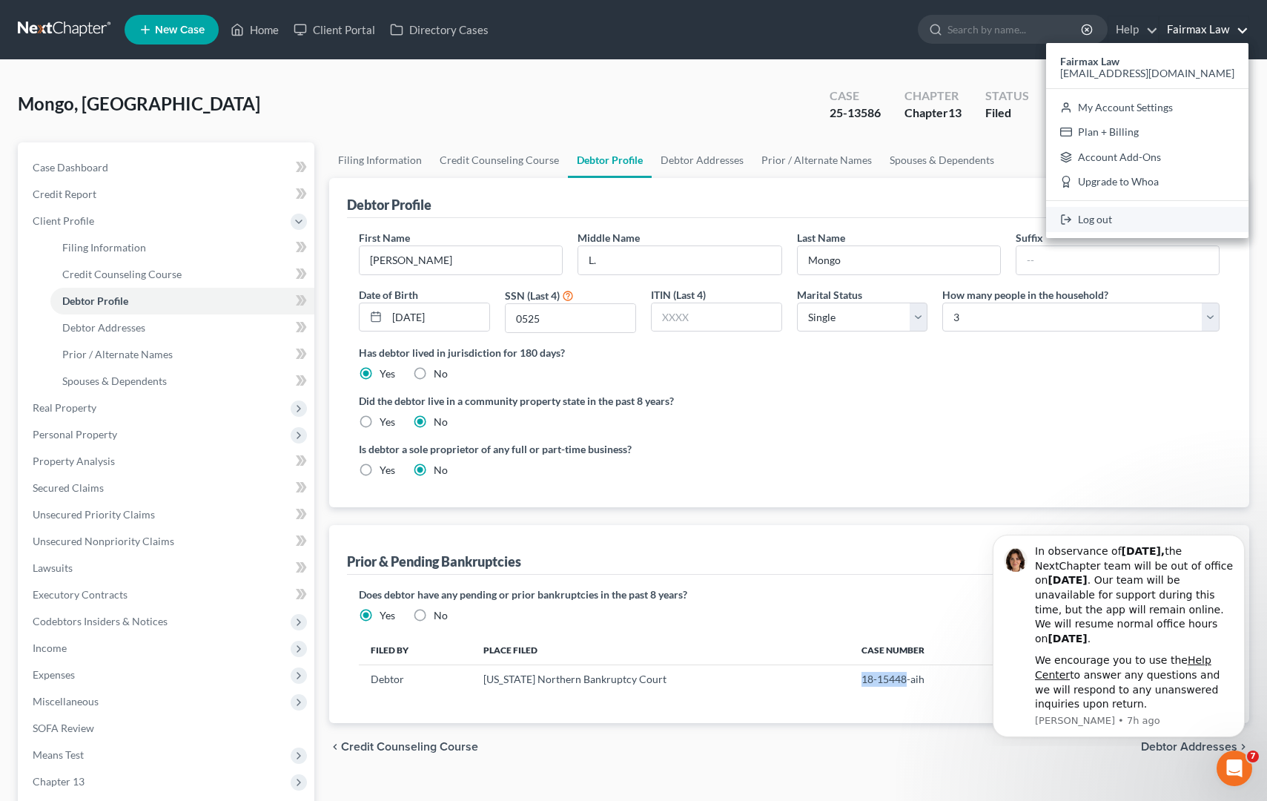
click at [1175, 220] on link "Log out" at bounding box center [1147, 219] width 202 height 25
